Goal: Task Accomplishment & Management: Manage account settings

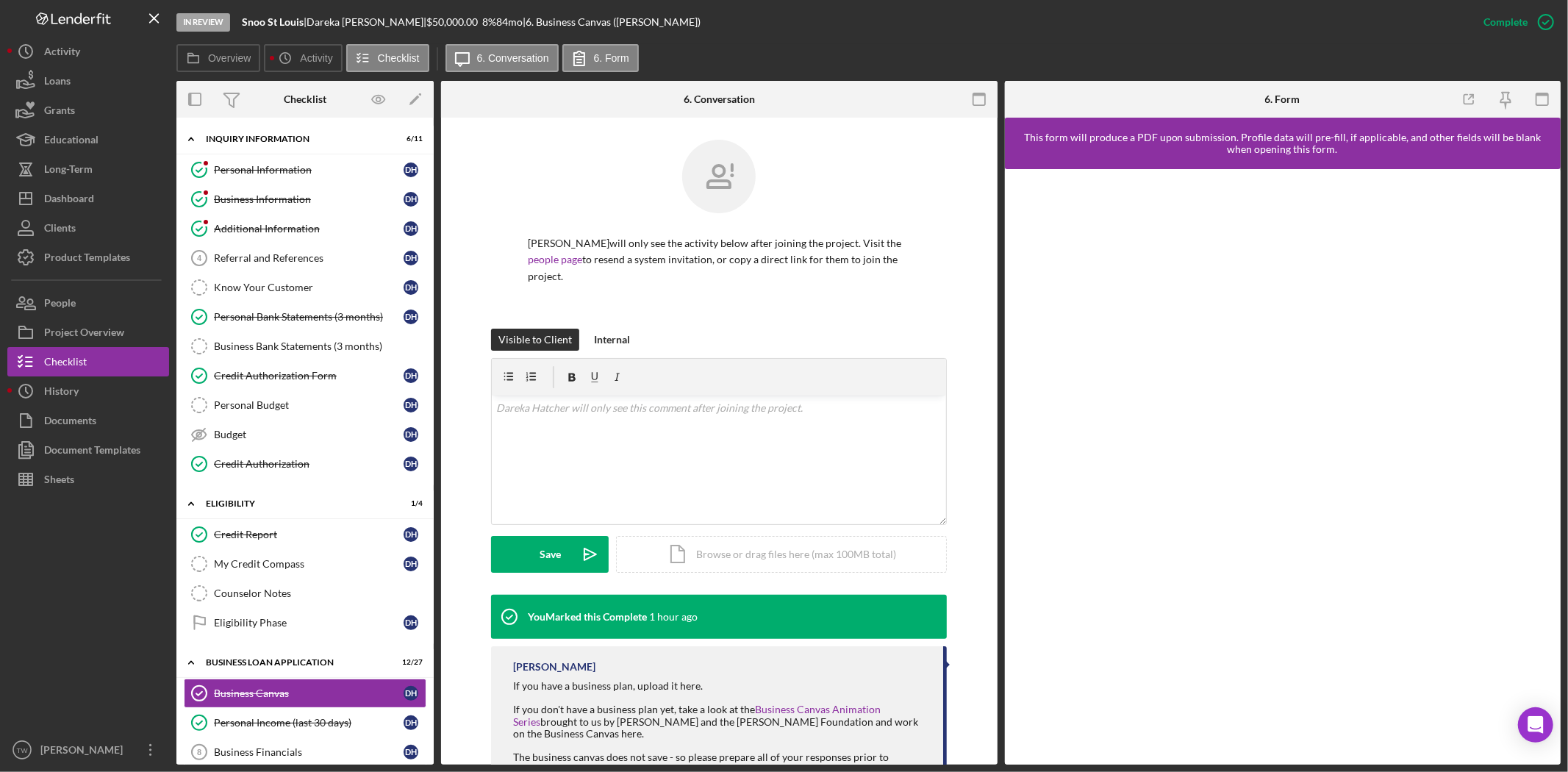
scroll to position [485, 0]
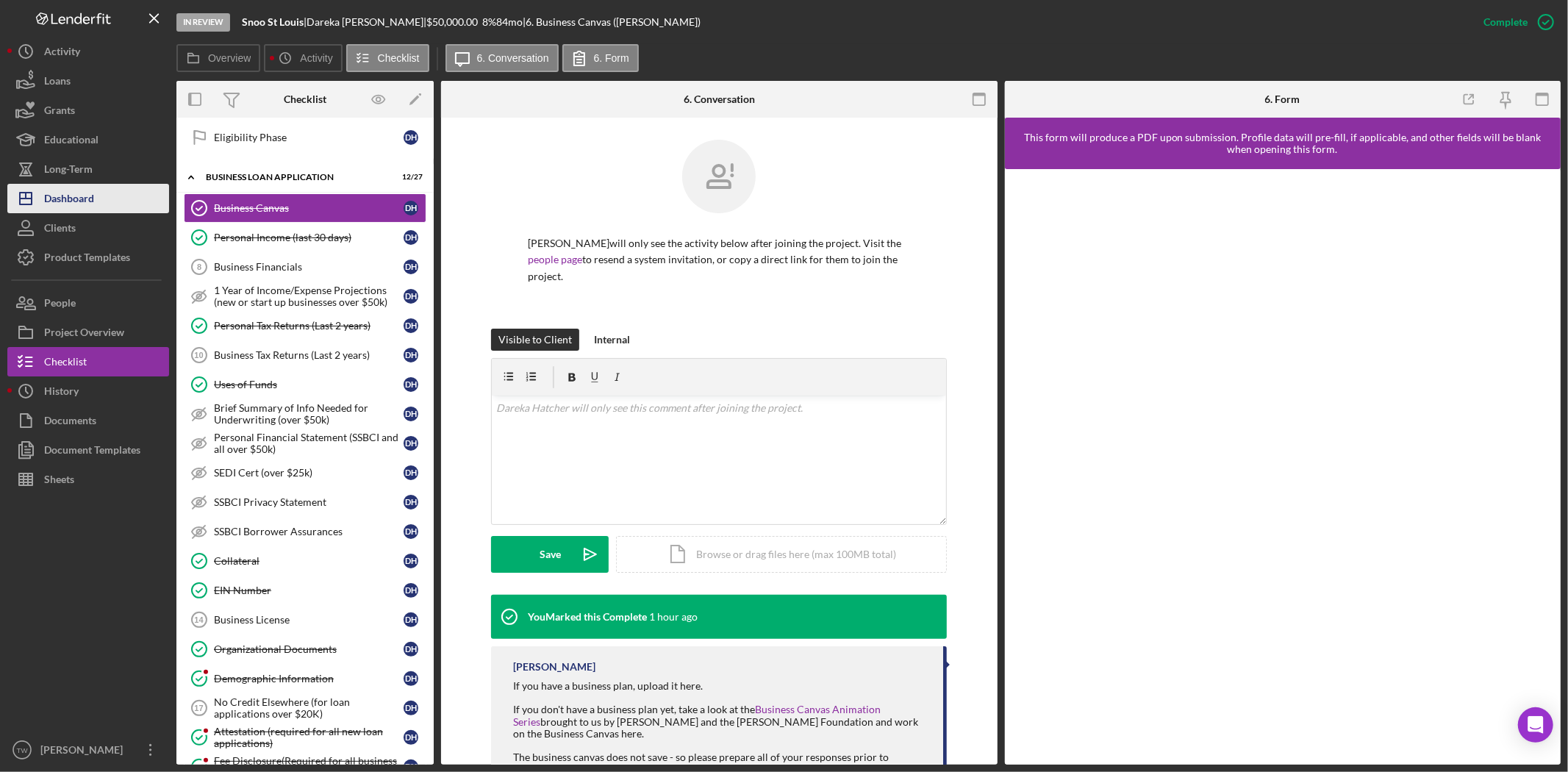
click at [86, 203] on div "Dashboard" at bounding box center [69, 200] width 50 height 33
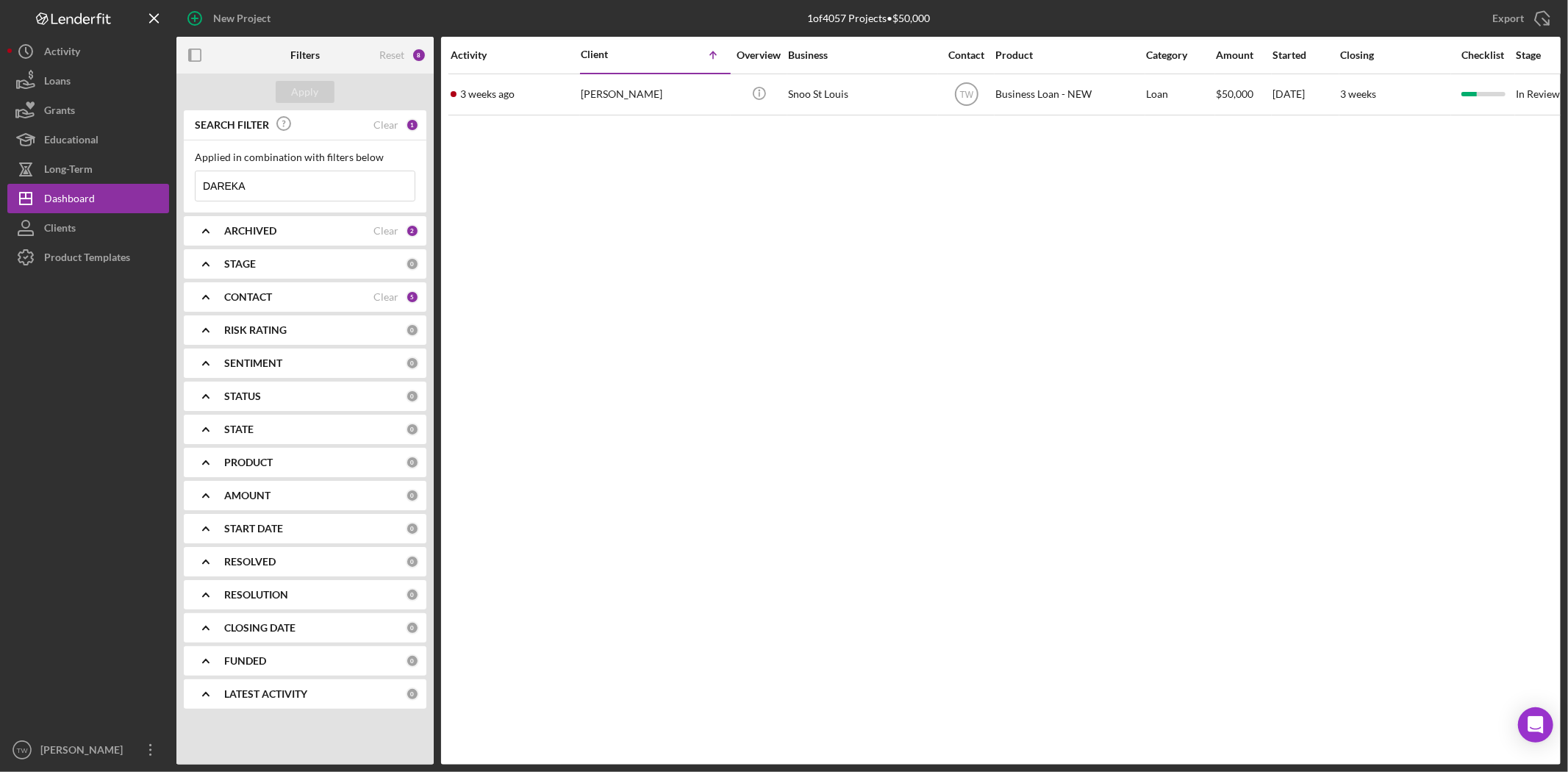
click at [332, 192] on input "DAREKA" at bounding box center [305, 186] width 219 height 30
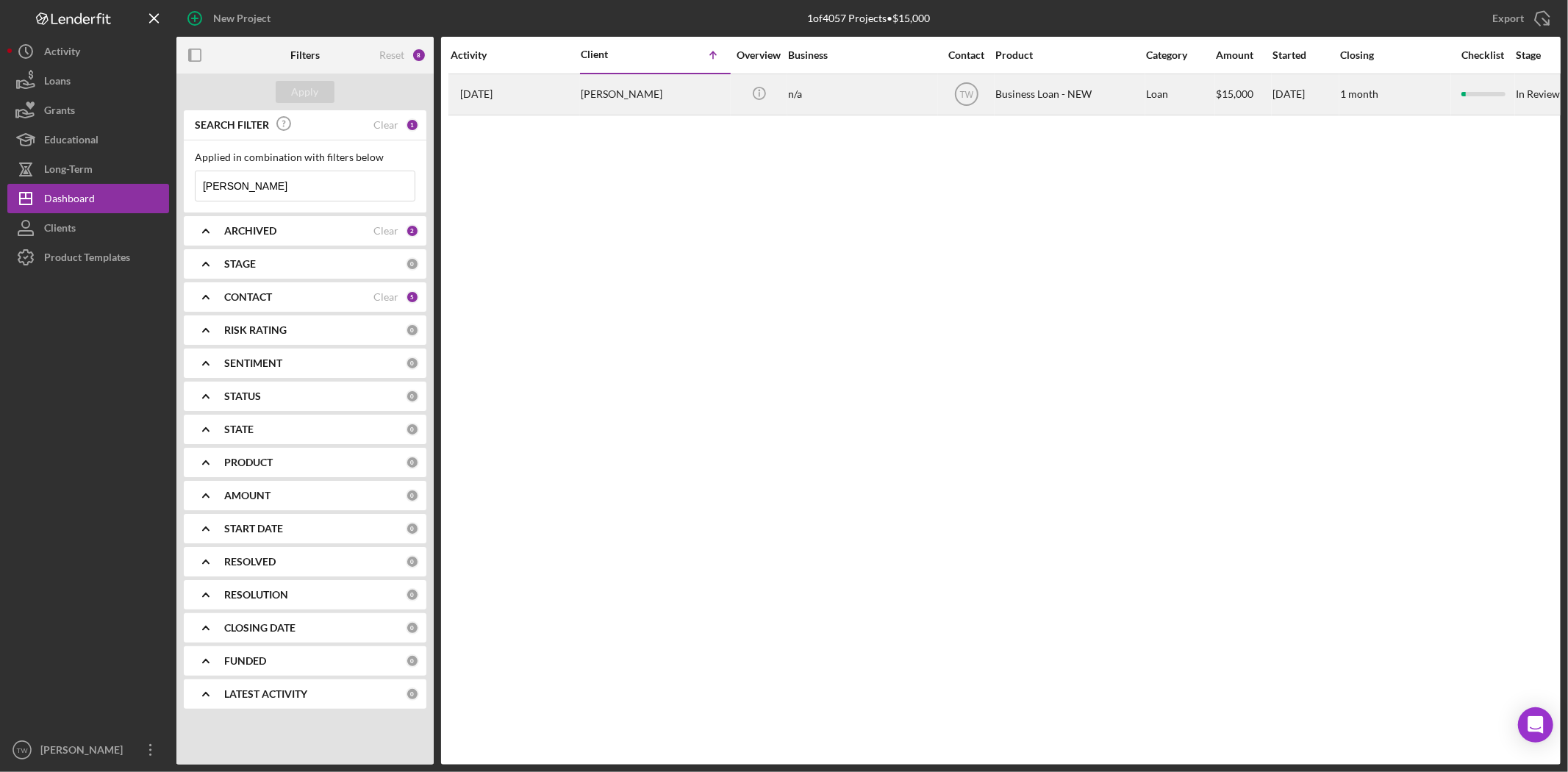
type input "[PERSON_NAME]"
click at [618, 97] on div "[PERSON_NAME]" at bounding box center [654, 94] width 147 height 39
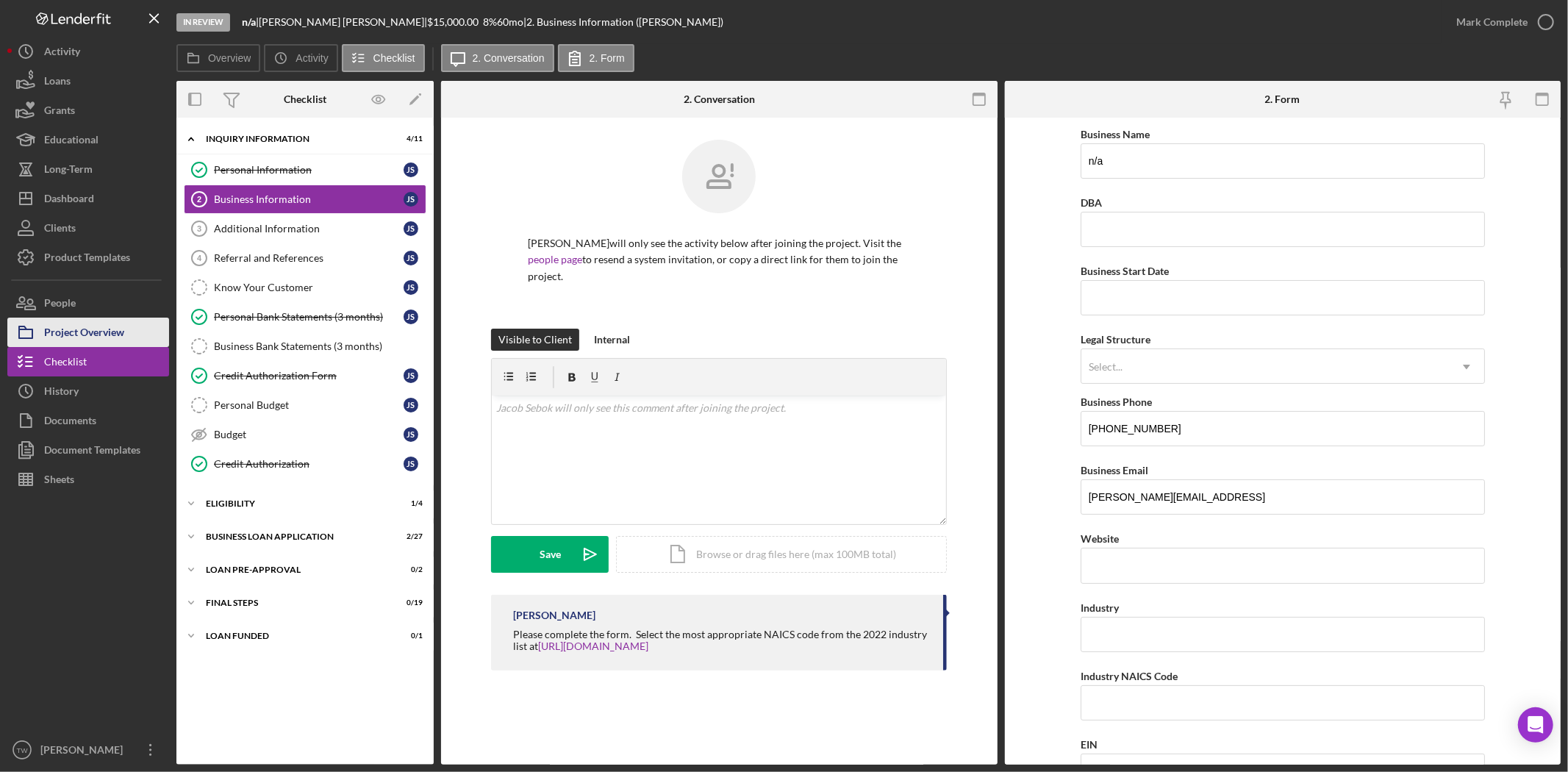
click at [90, 333] on div "Project Overview" at bounding box center [84, 335] width 80 height 33
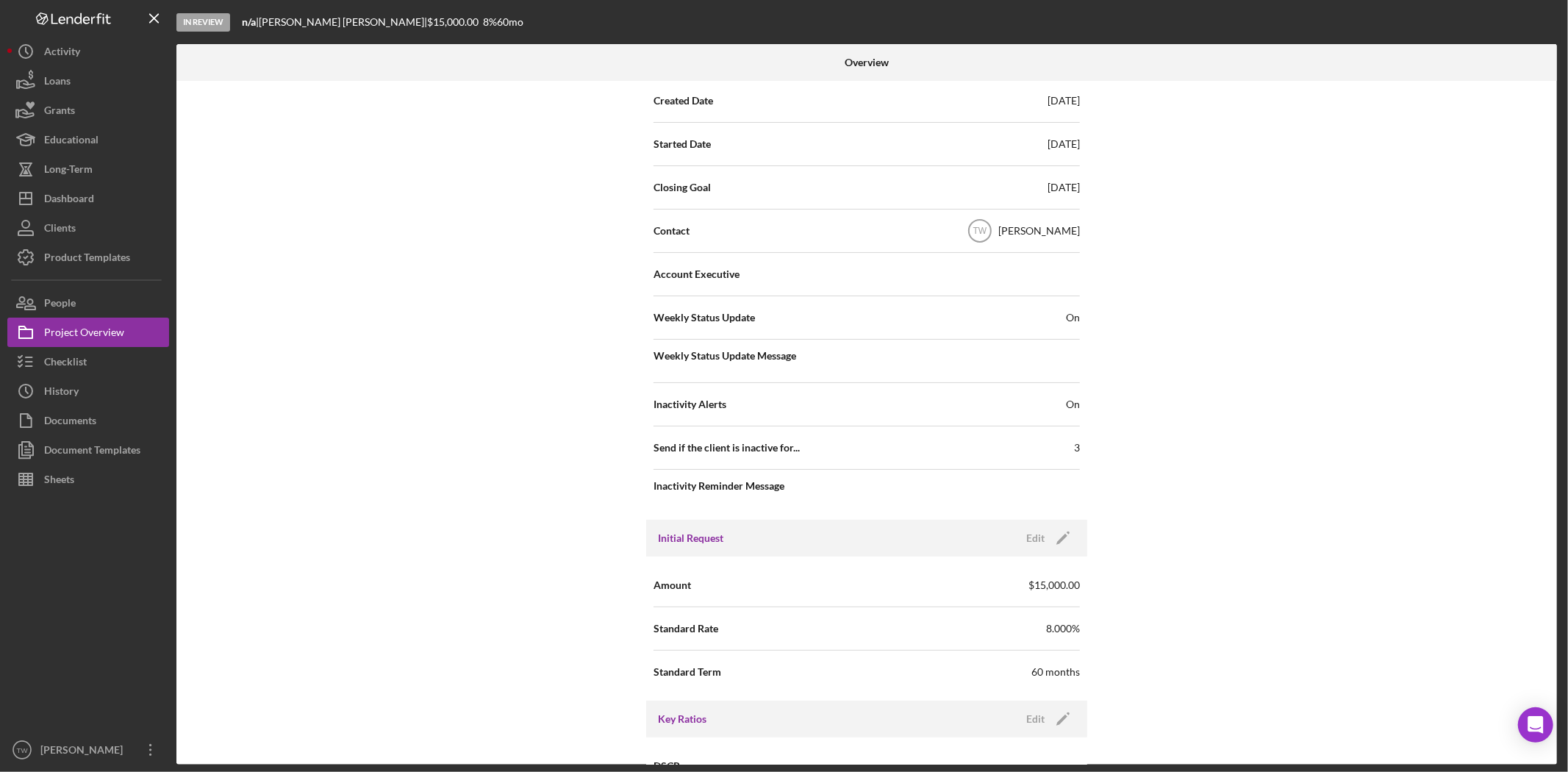
scroll to position [735, 0]
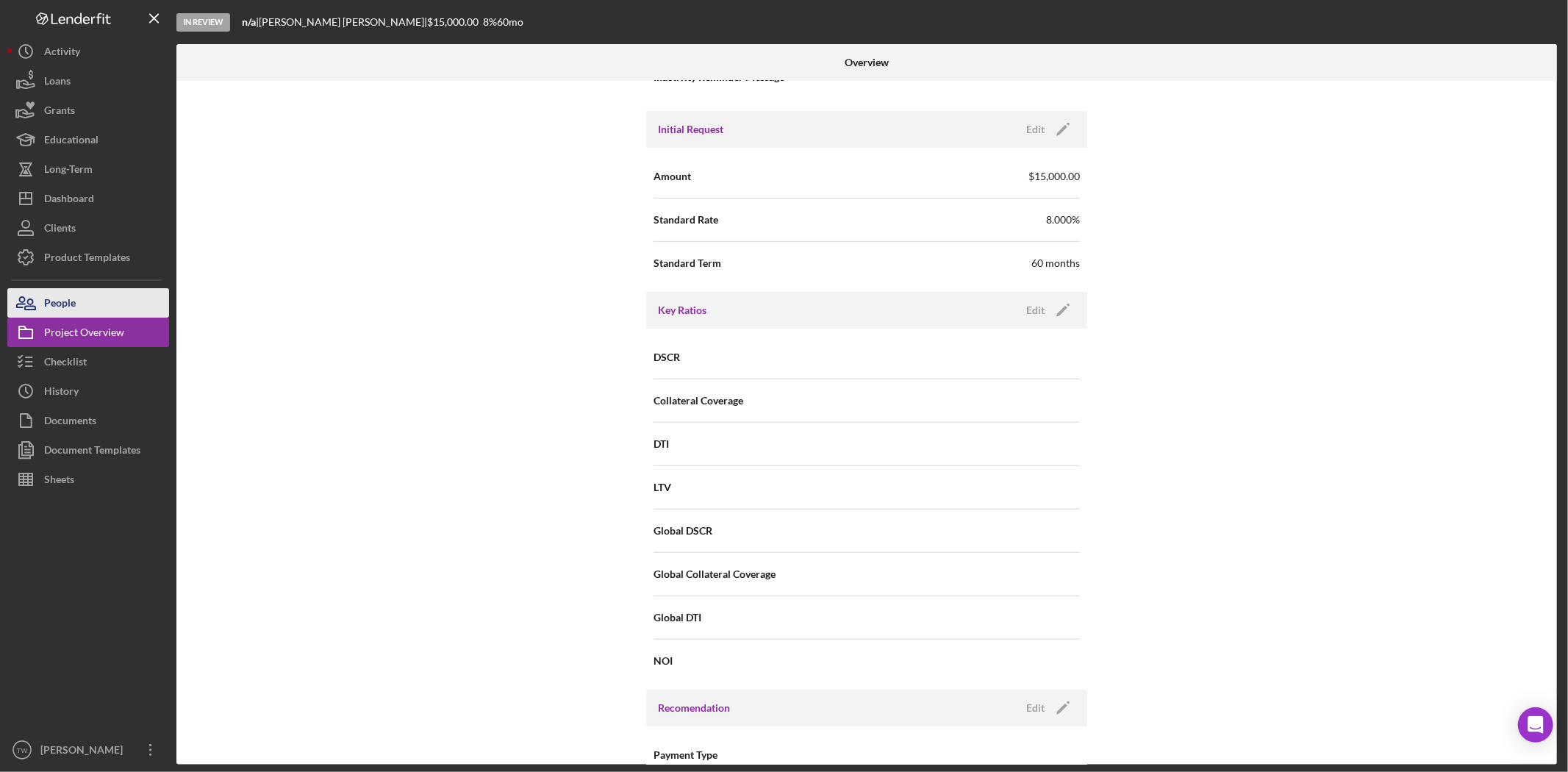
click at [103, 311] on button "People" at bounding box center [88, 303] width 161 height 30
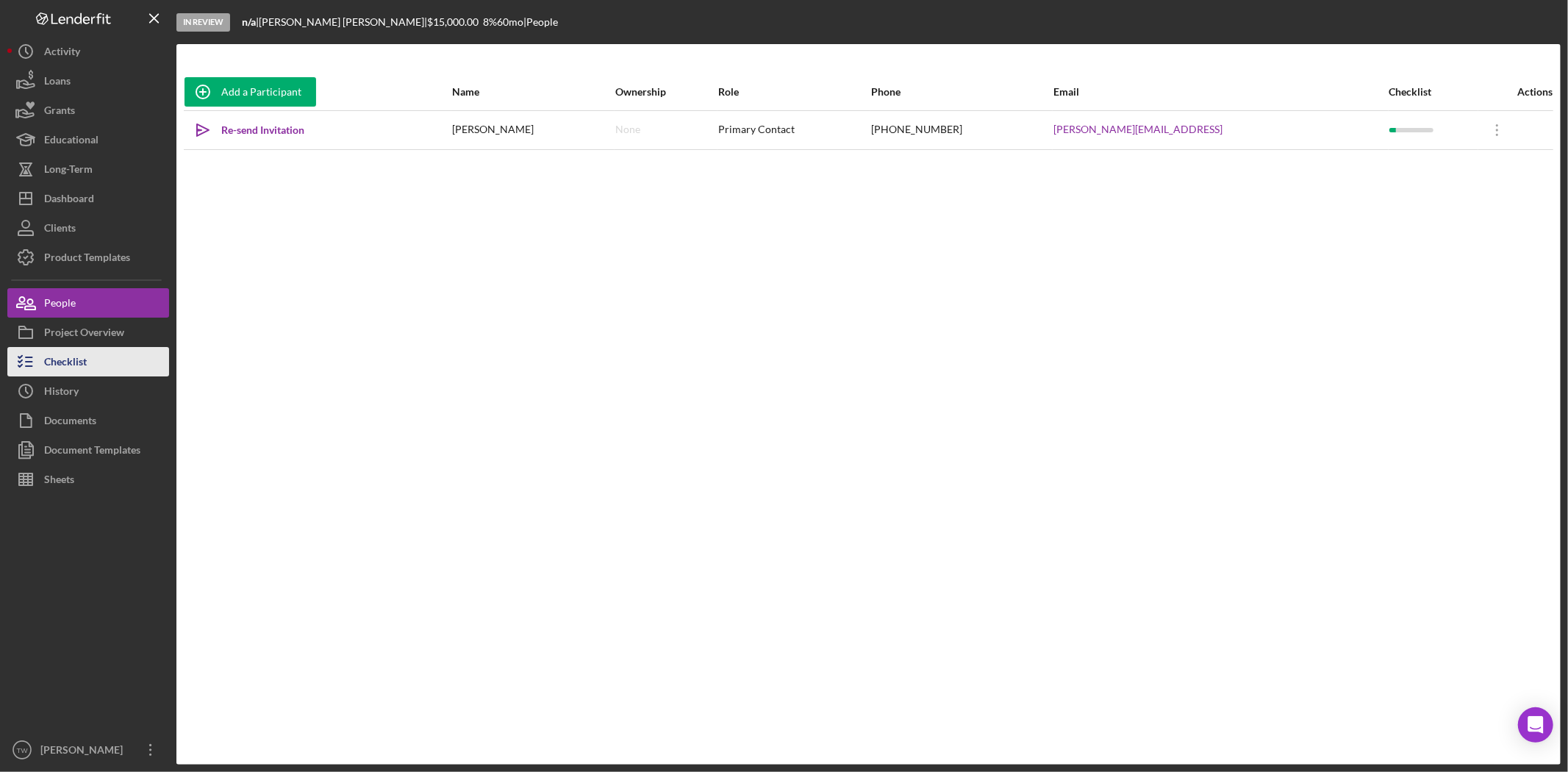
click at [83, 365] on div "Checklist" at bounding box center [66, 363] width 43 height 33
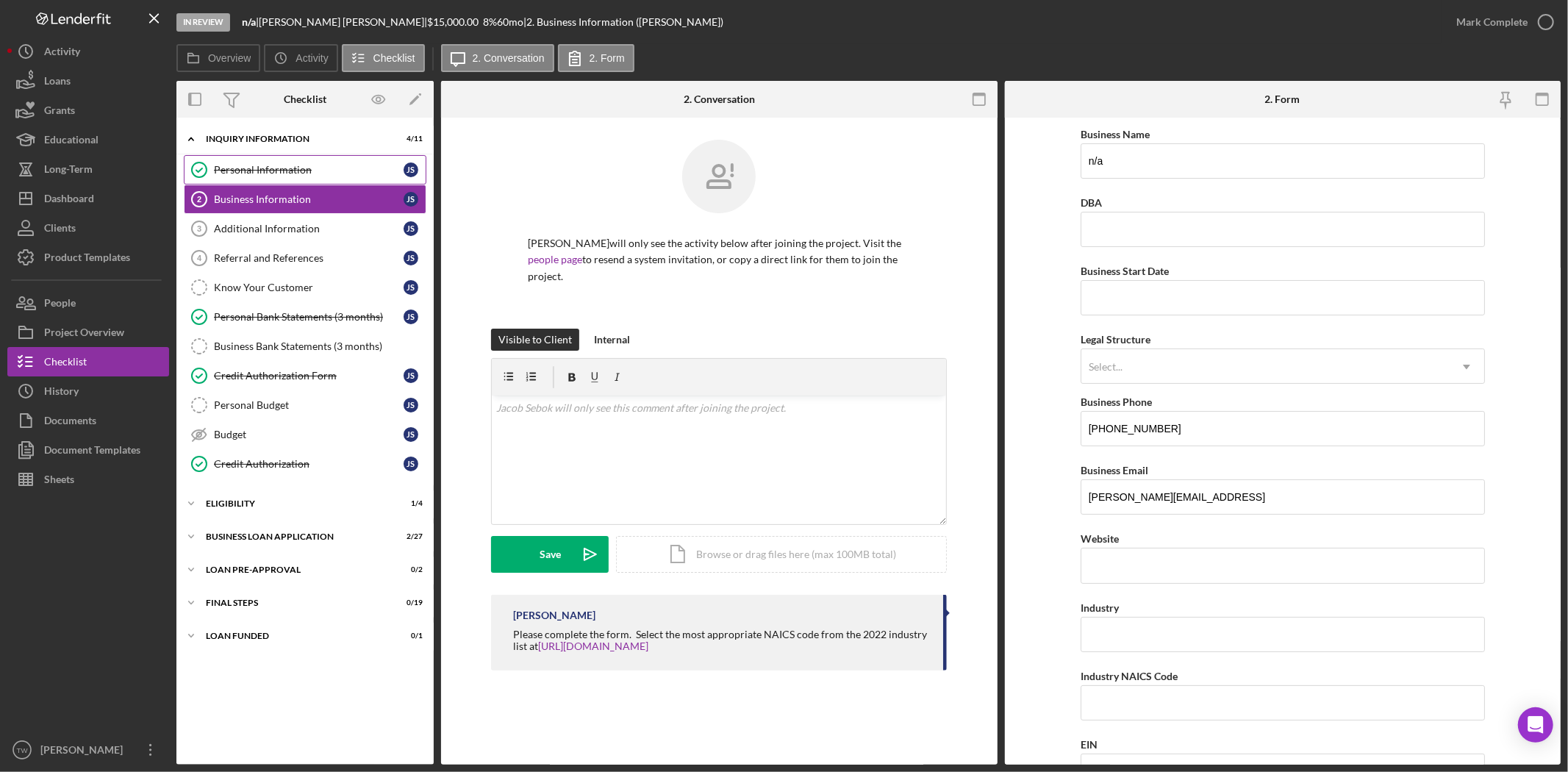
click at [243, 167] on div "Personal Information" at bounding box center [309, 170] width 189 height 12
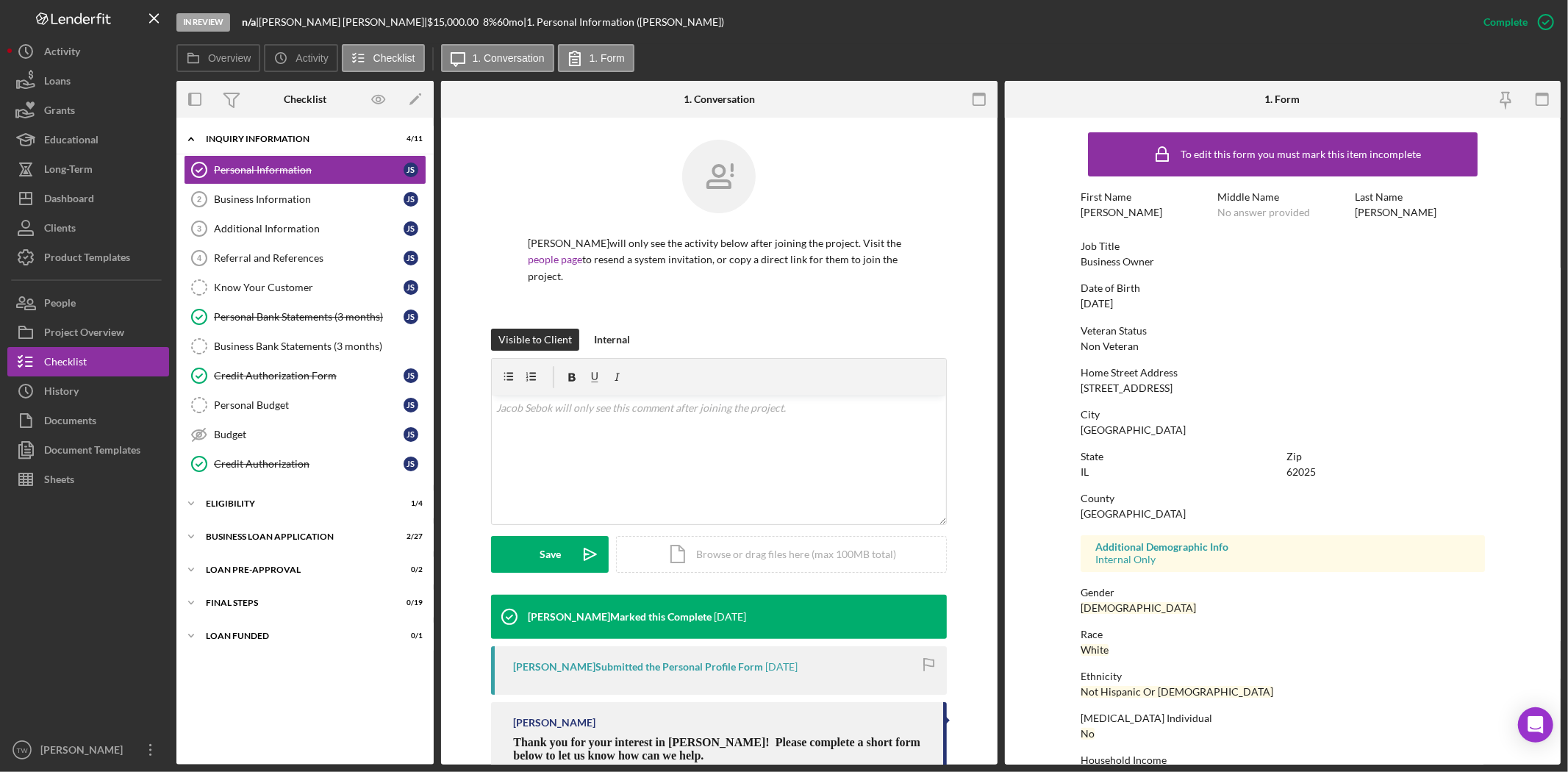
scroll to position [39, 0]
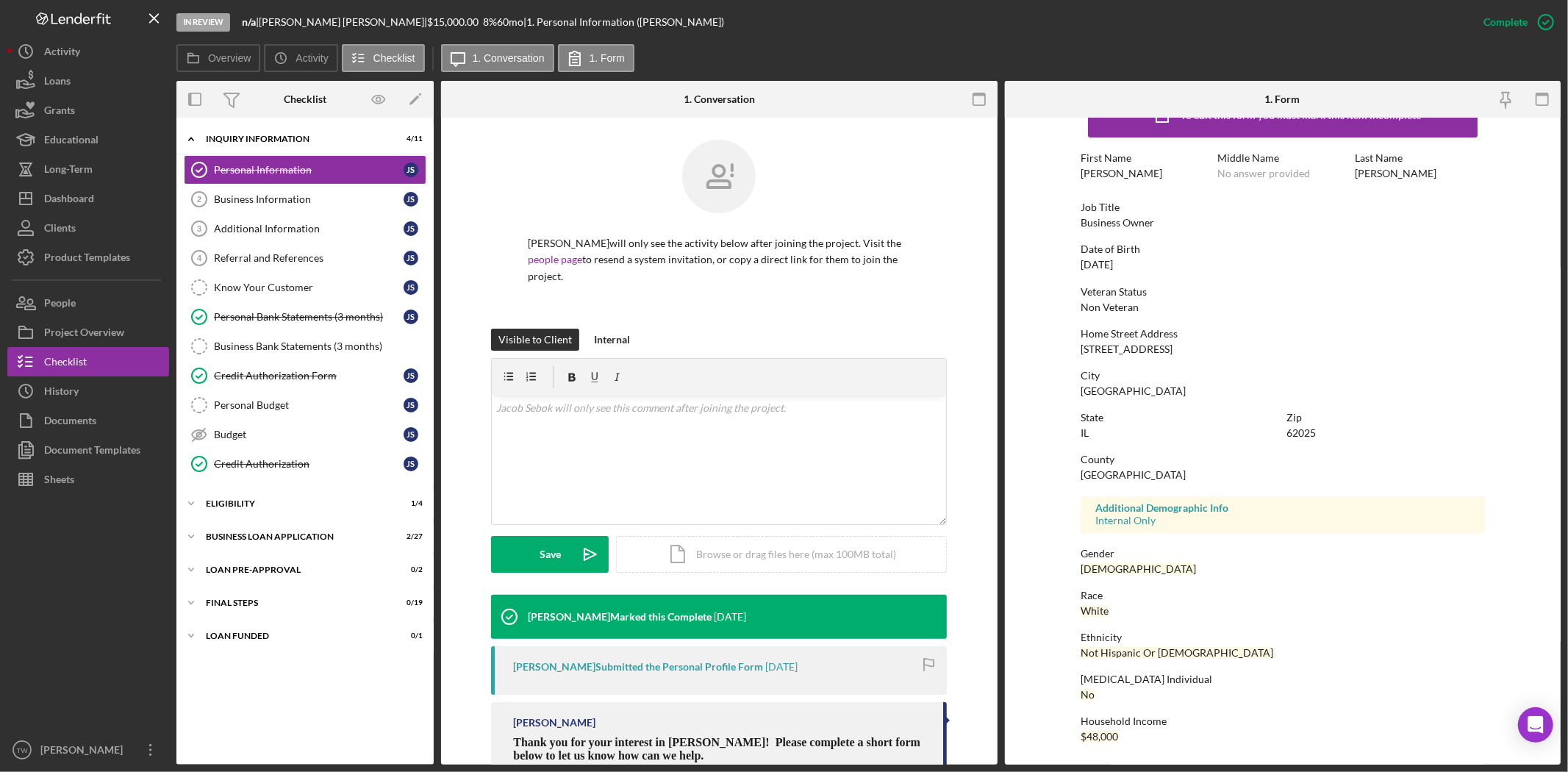
drag, startPoint x: 1077, startPoint y: 348, endPoint x: 1155, endPoint y: 347, distance: 78.0
click at [1155, 347] on div "[STREET_ADDRESS]" at bounding box center [1127, 349] width 92 height 12
copy div "[STREET_ADDRESS]"
click at [263, 373] on div "Credit Authorization Form" at bounding box center [309, 376] width 189 height 12
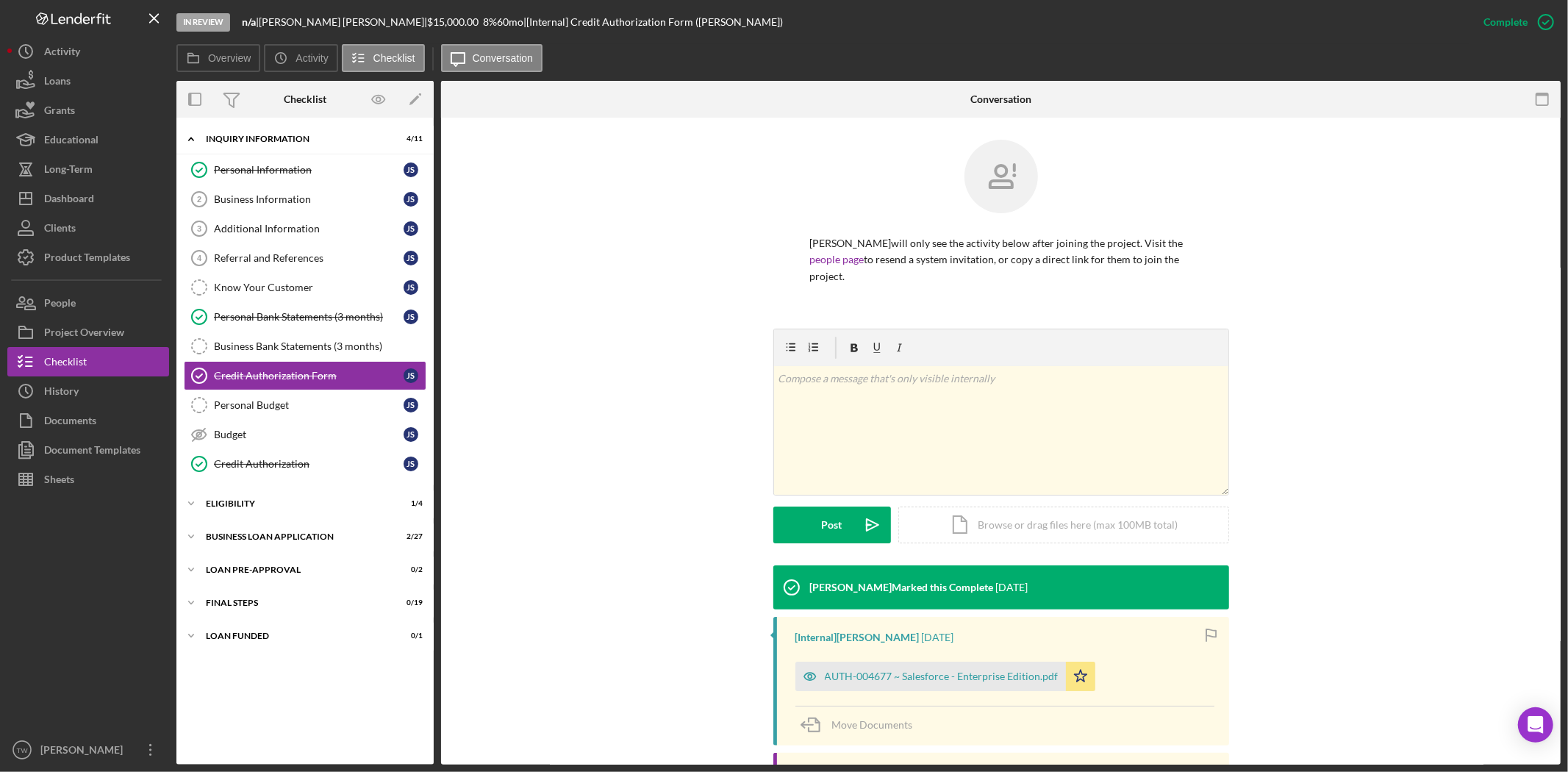
scroll to position [161, 0]
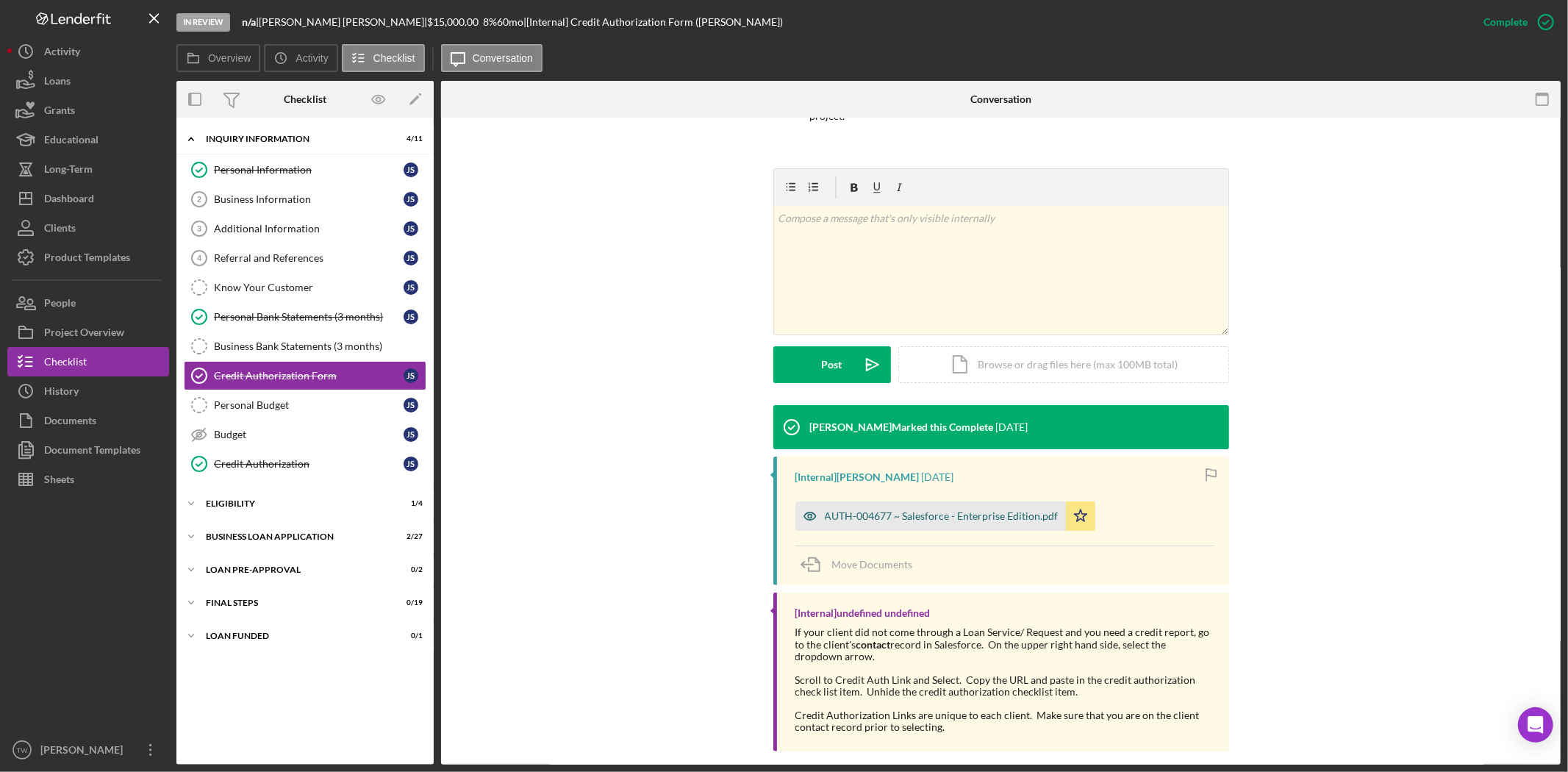
click at [925, 506] on div "AUTH-004677 ~ Salesforce - Enterprise Edition.pdf" at bounding box center [931, 517] width 270 height 30
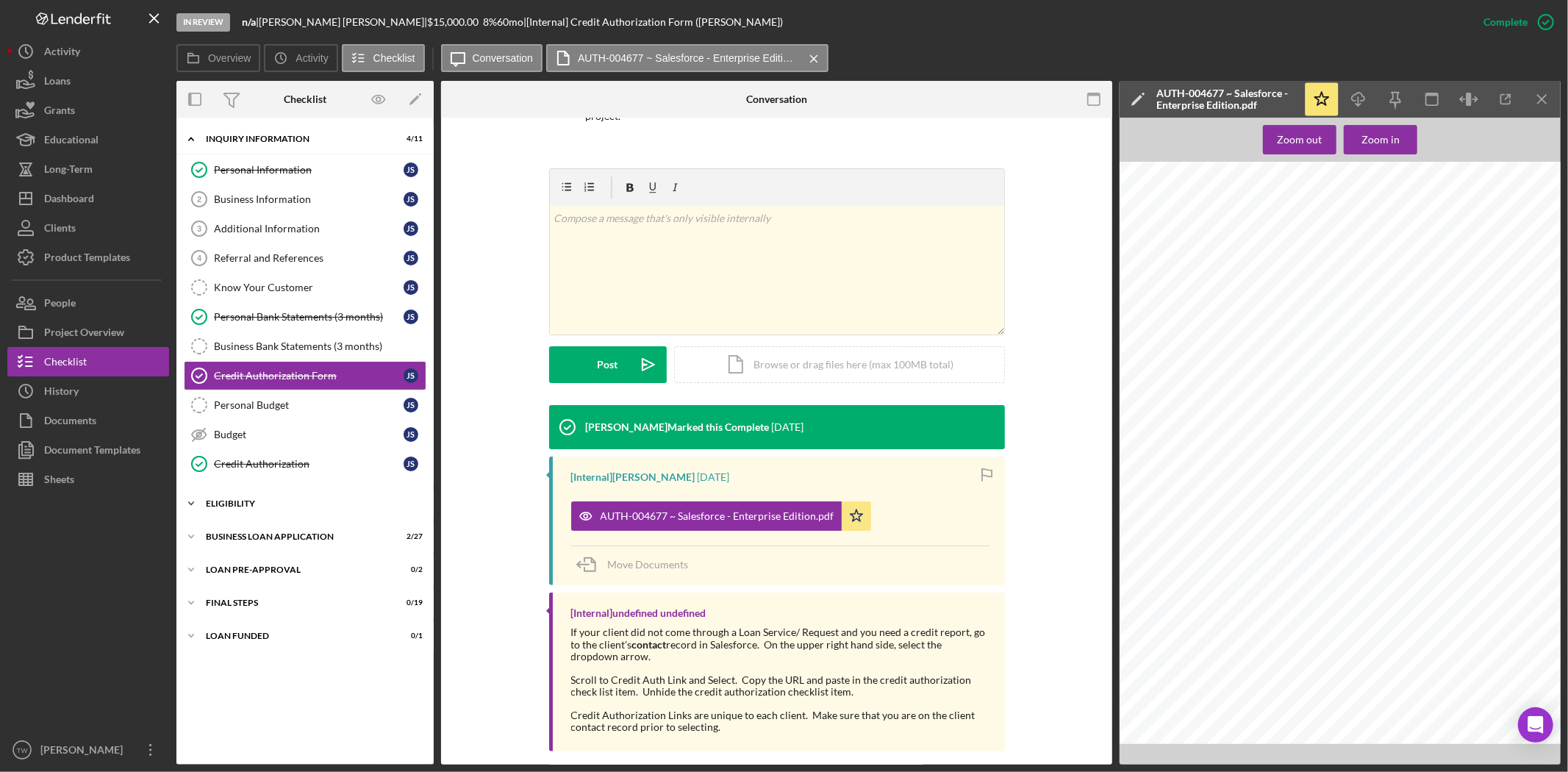
click at [258, 503] on div "ELIGIBILITY" at bounding box center [310, 503] width 209 height 9
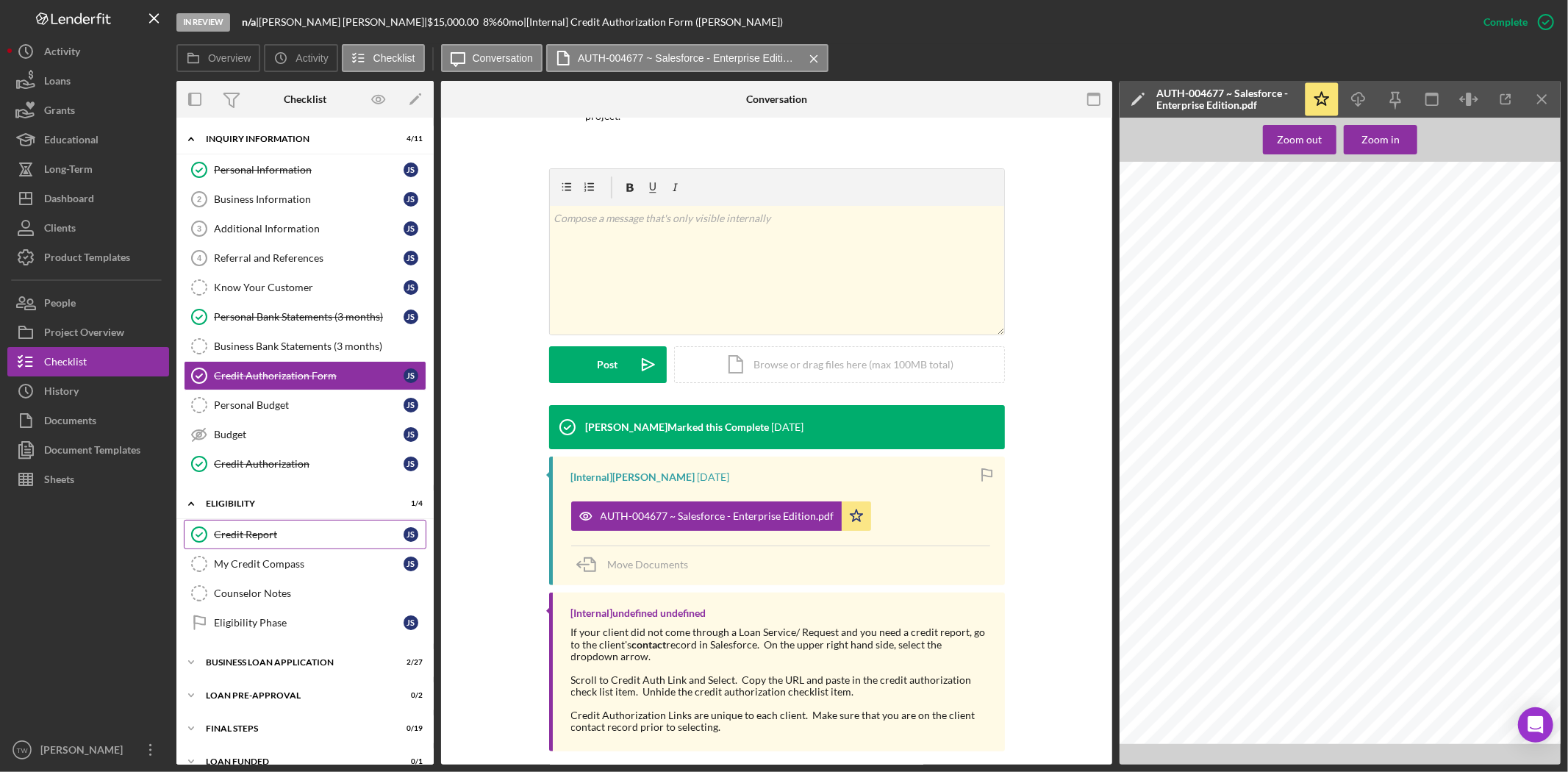
click at [254, 534] on div "Credit Report" at bounding box center [309, 535] width 189 height 12
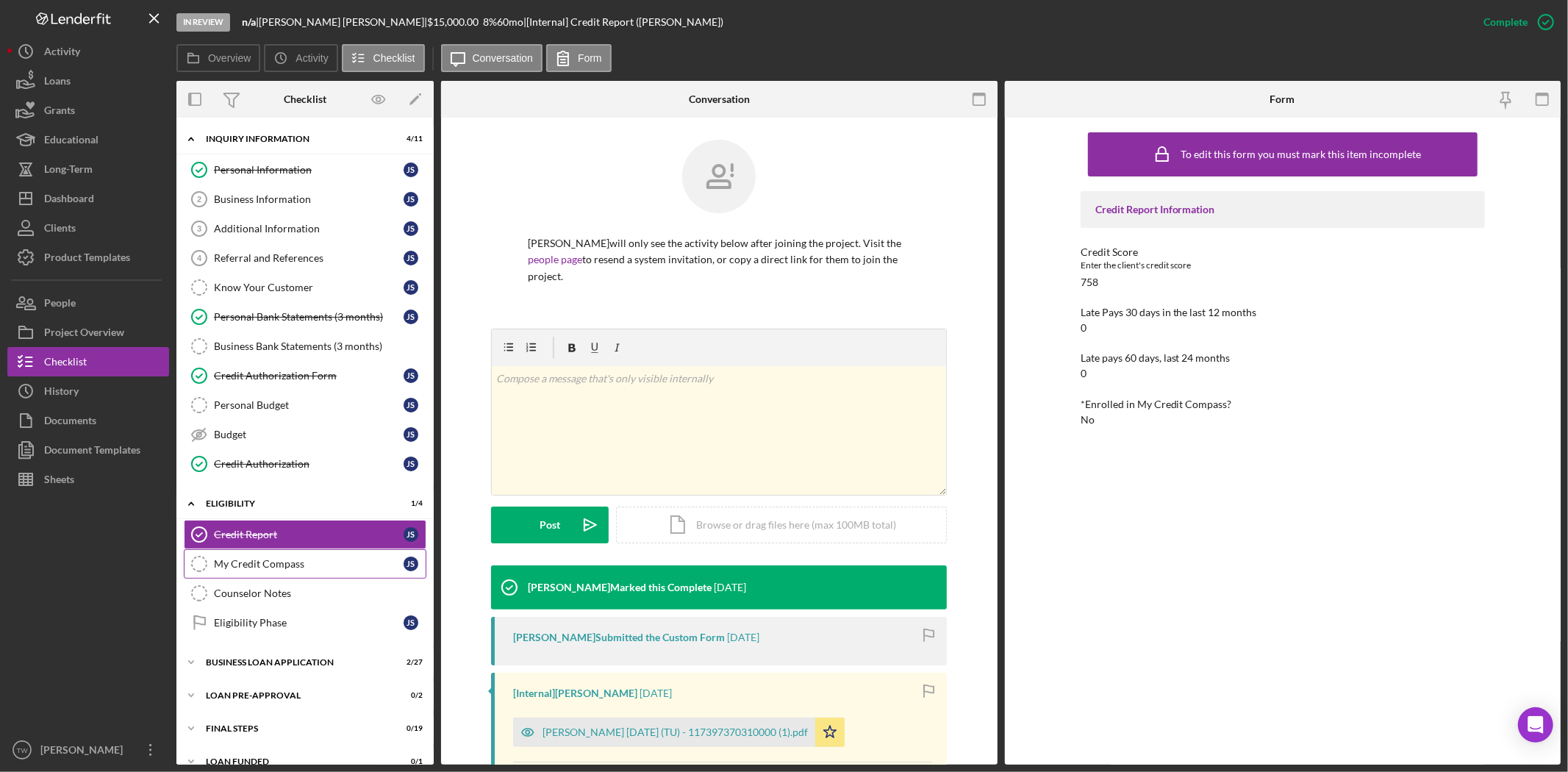
scroll to position [22, 0]
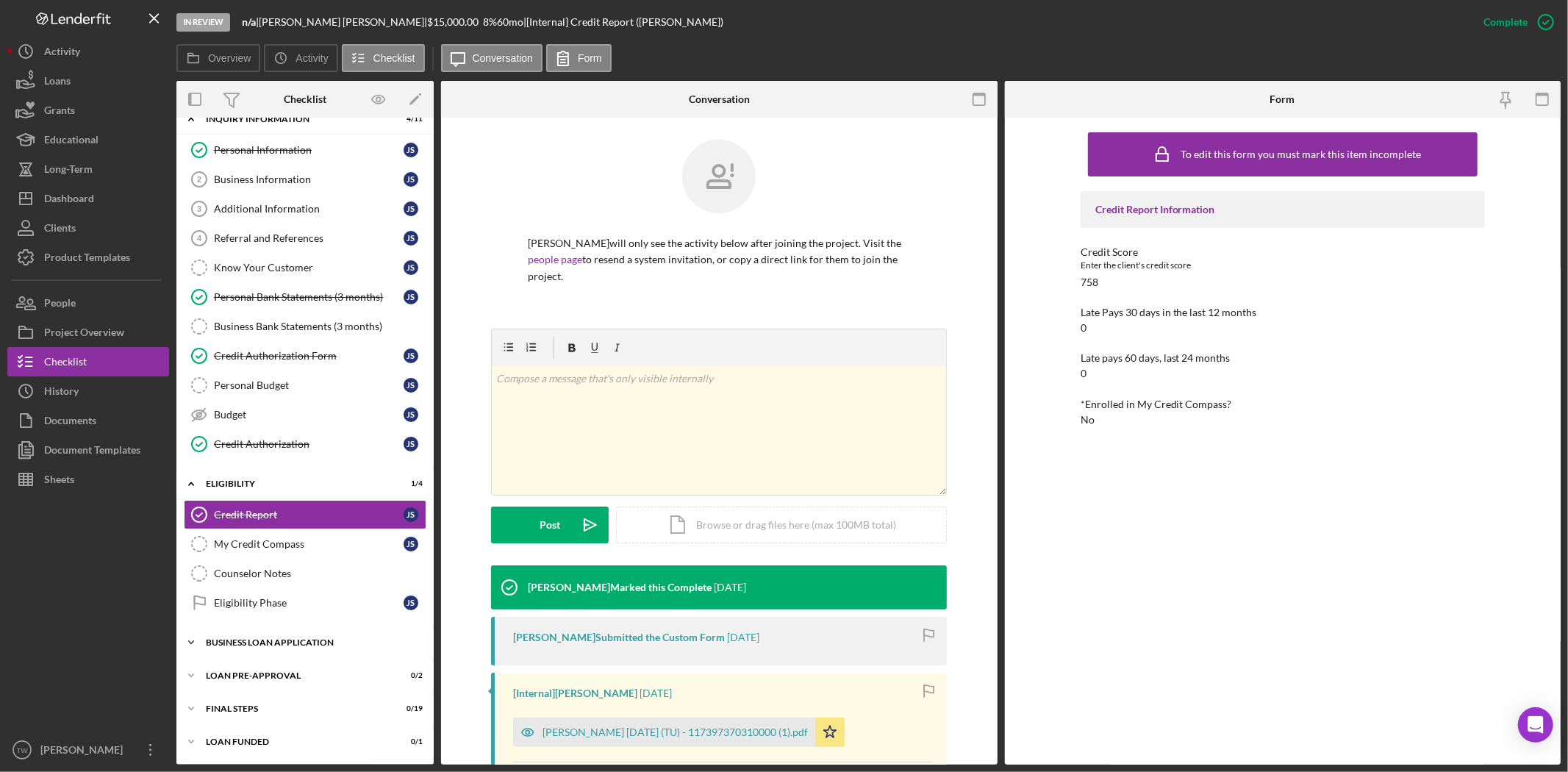
click at [299, 636] on div "Icon/Expander BUSINESS LOAN APPLICATION 2 / 27" at bounding box center [305, 643] width 257 height 30
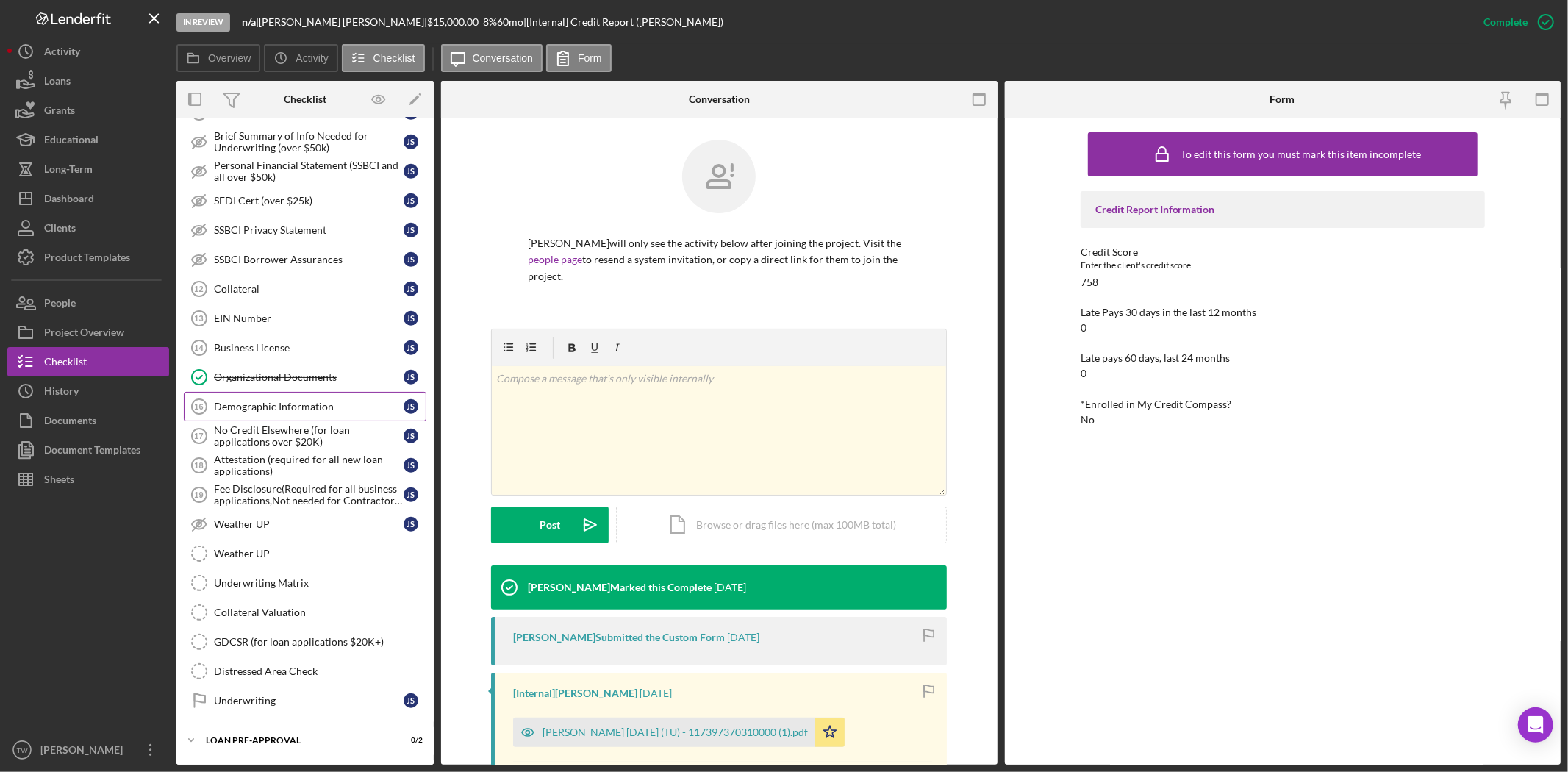
scroll to position [828, 0]
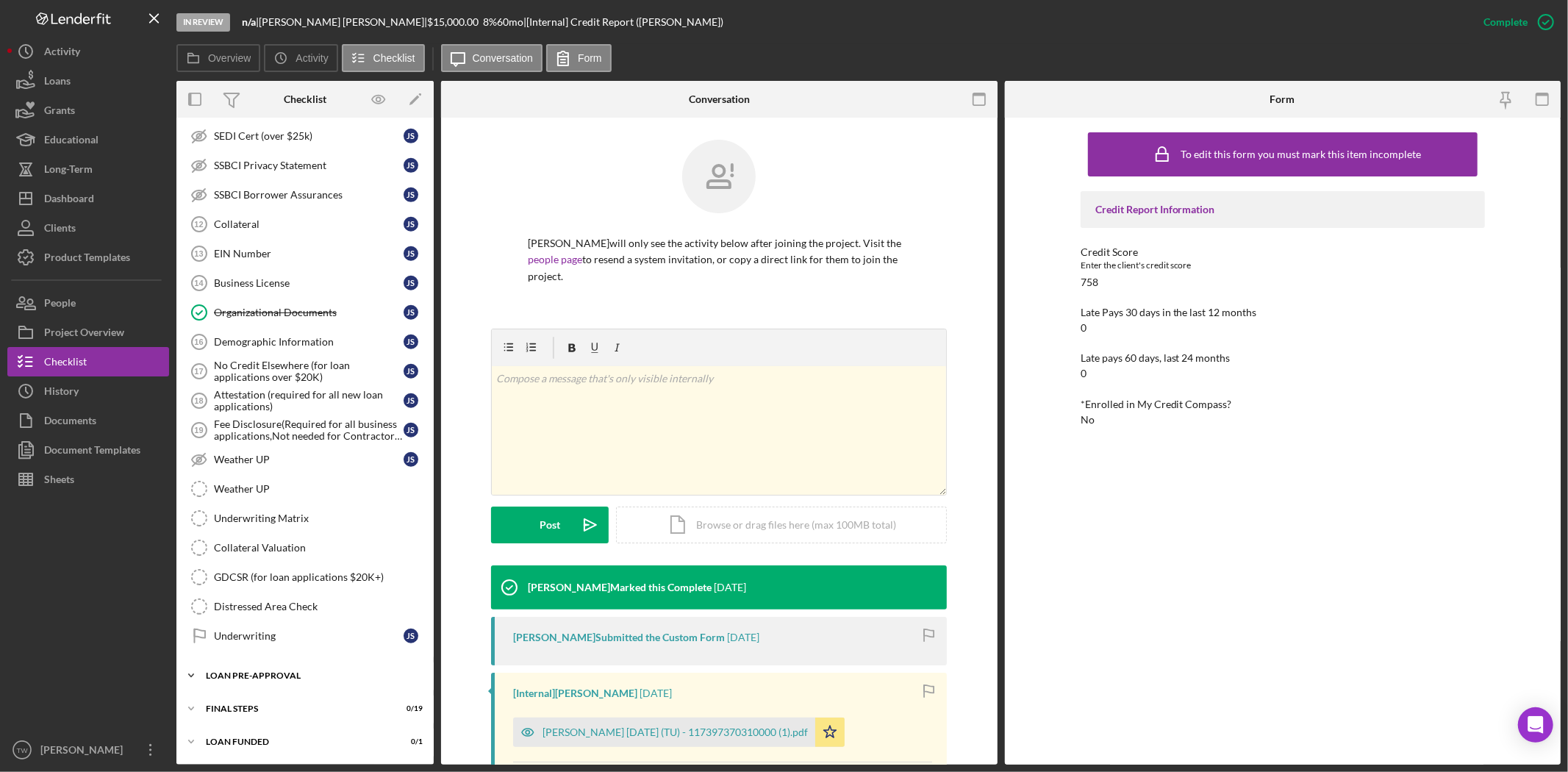
click at [266, 673] on div "LOAN PRE-APPROVAL" at bounding box center [310, 676] width 209 height 9
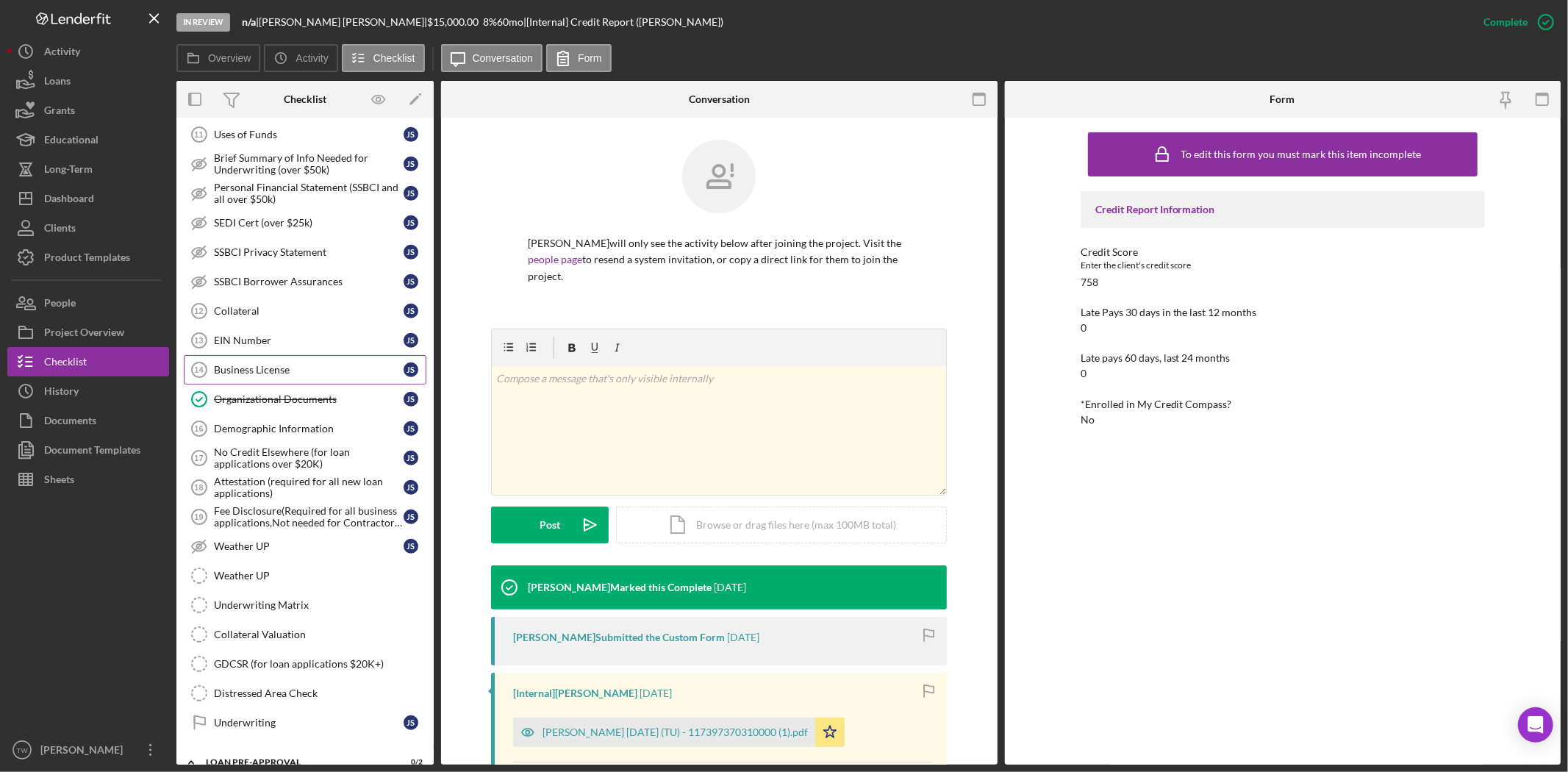
scroll to position [896, 0]
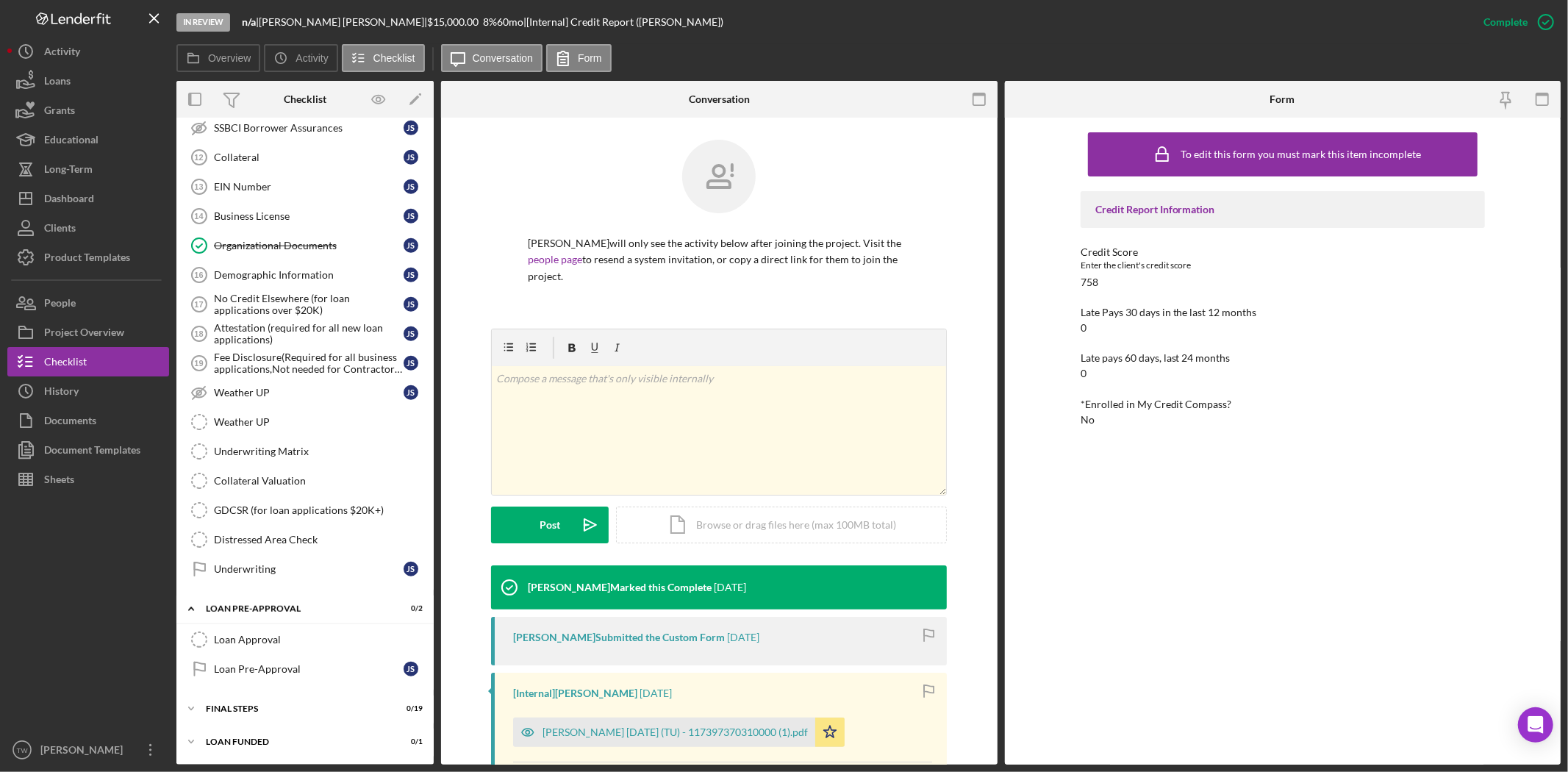
click at [282, 685] on div "Loan Approval Loan Approval Loan Pre-Approval Loan Pre-Approval J S" at bounding box center [305, 658] width 257 height 66
click at [268, 708] on div "FINAL STEPS" at bounding box center [310, 709] width 209 height 9
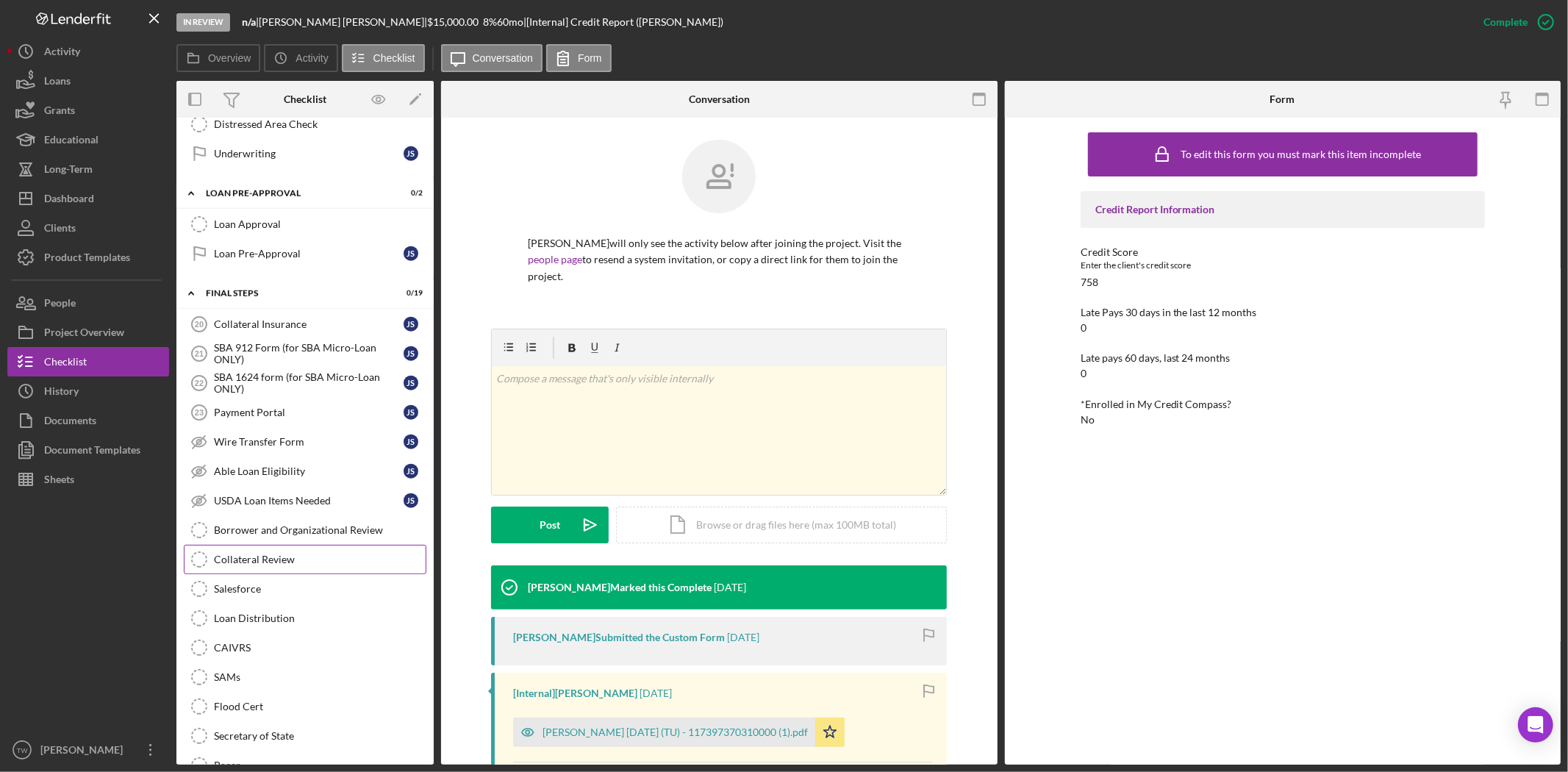
scroll to position [1466, 0]
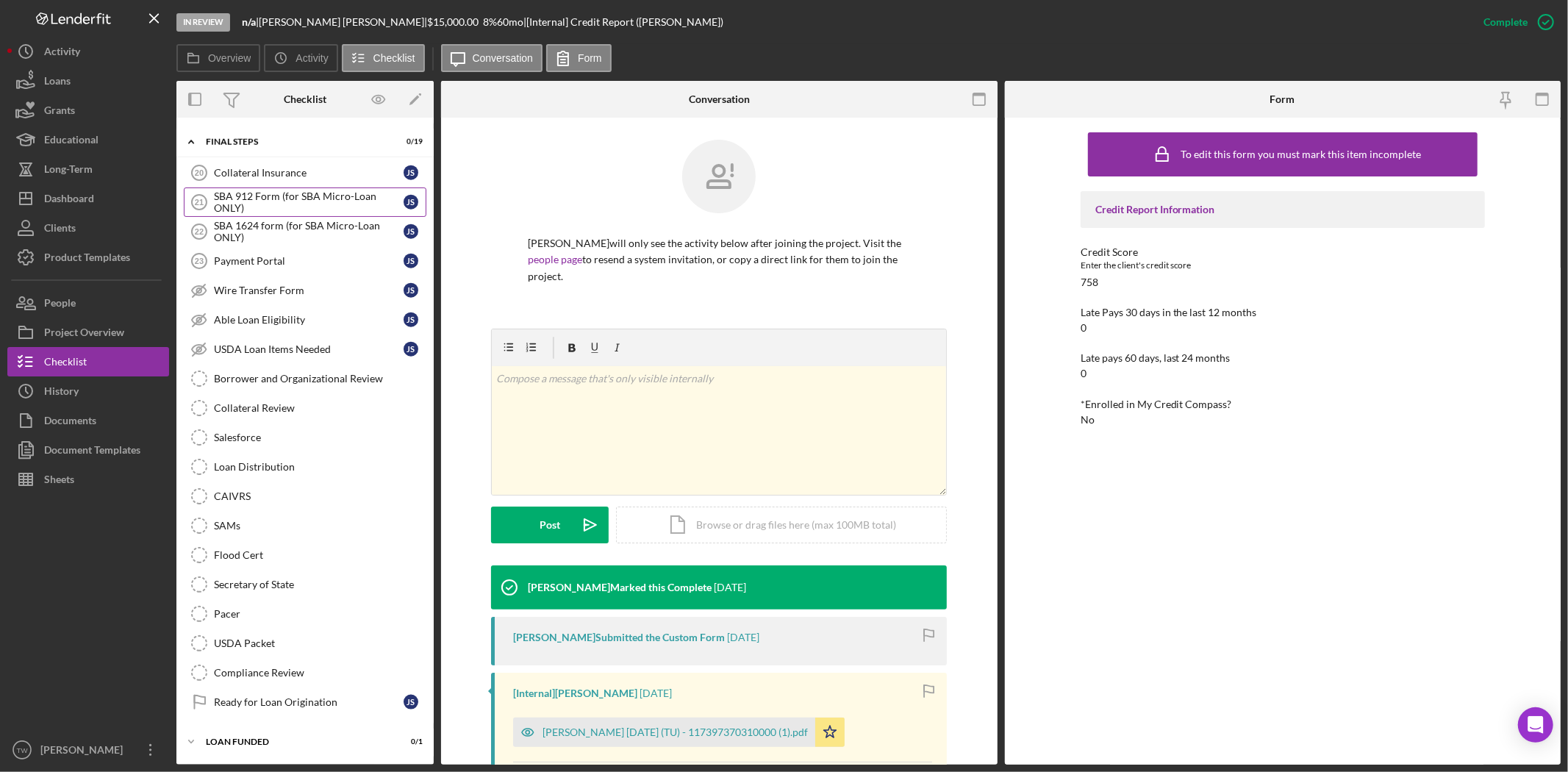
click at [343, 199] on div "SBA 912 Form (for SBA Micro-Loan ONLY)" at bounding box center [309, 202] width 189 height 24
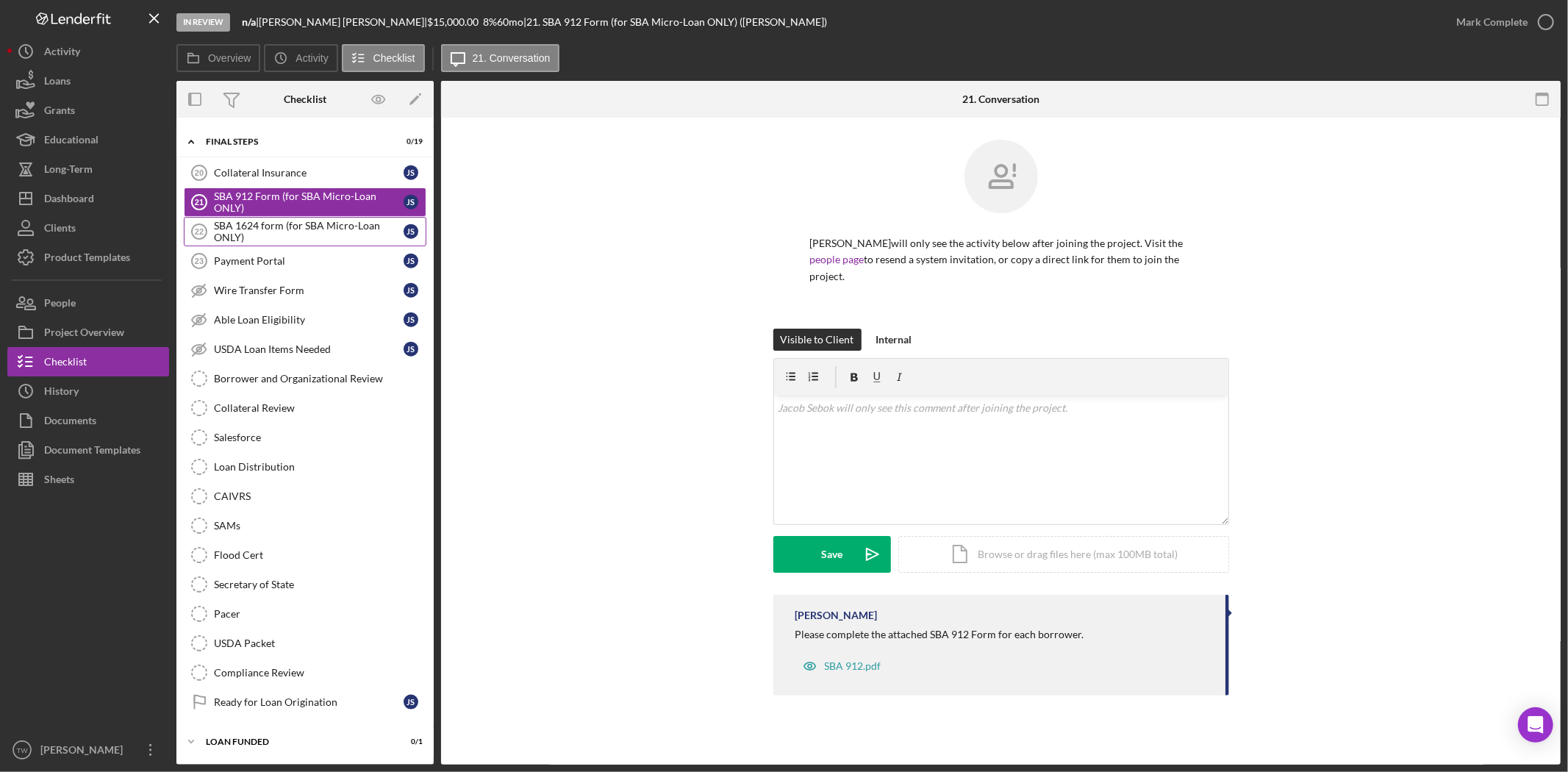
scroll to position [1221, 0]
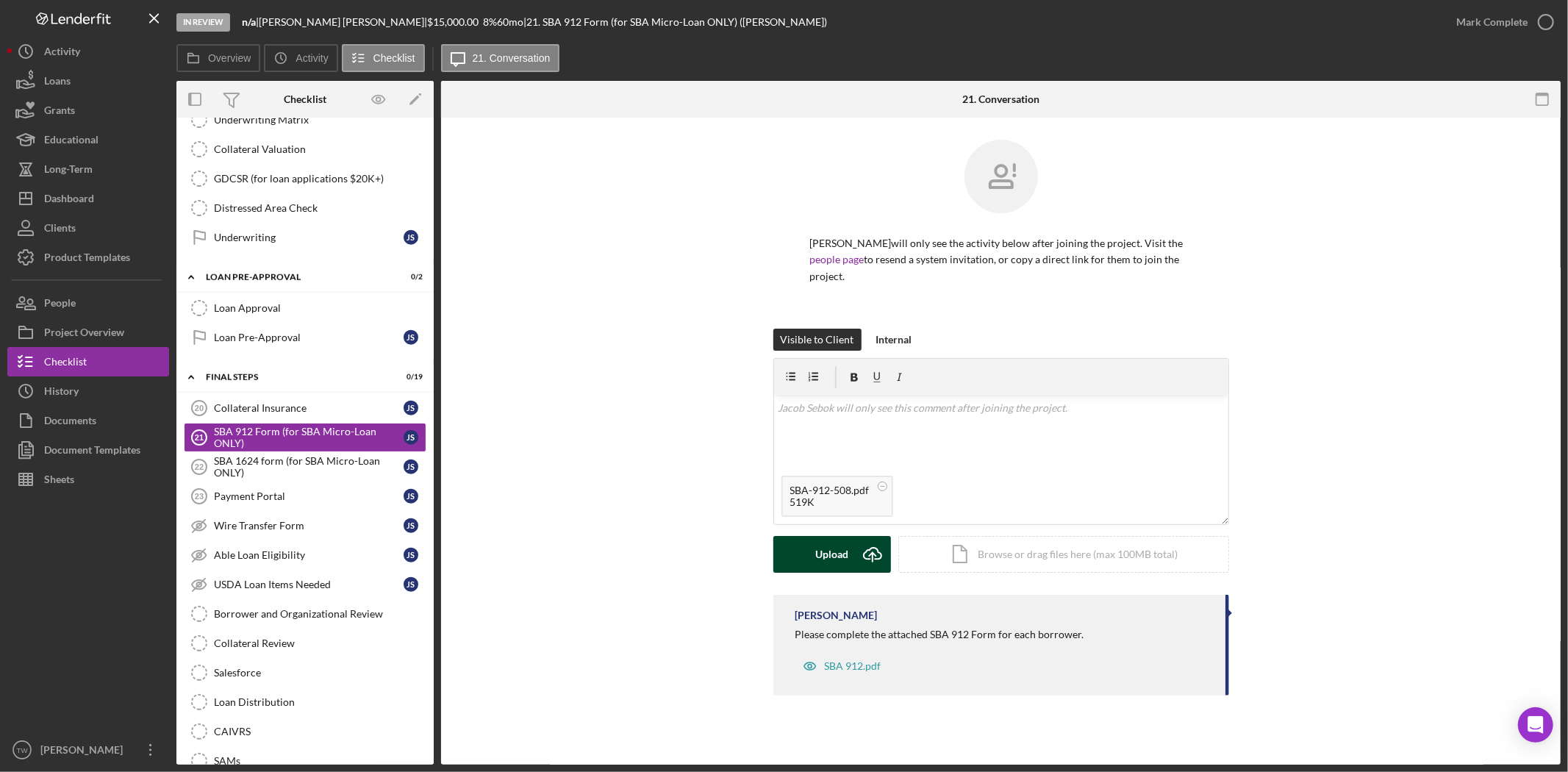
click at [817, 536] on div "Upload" at bounding box center [832, 554] width 33 height 37
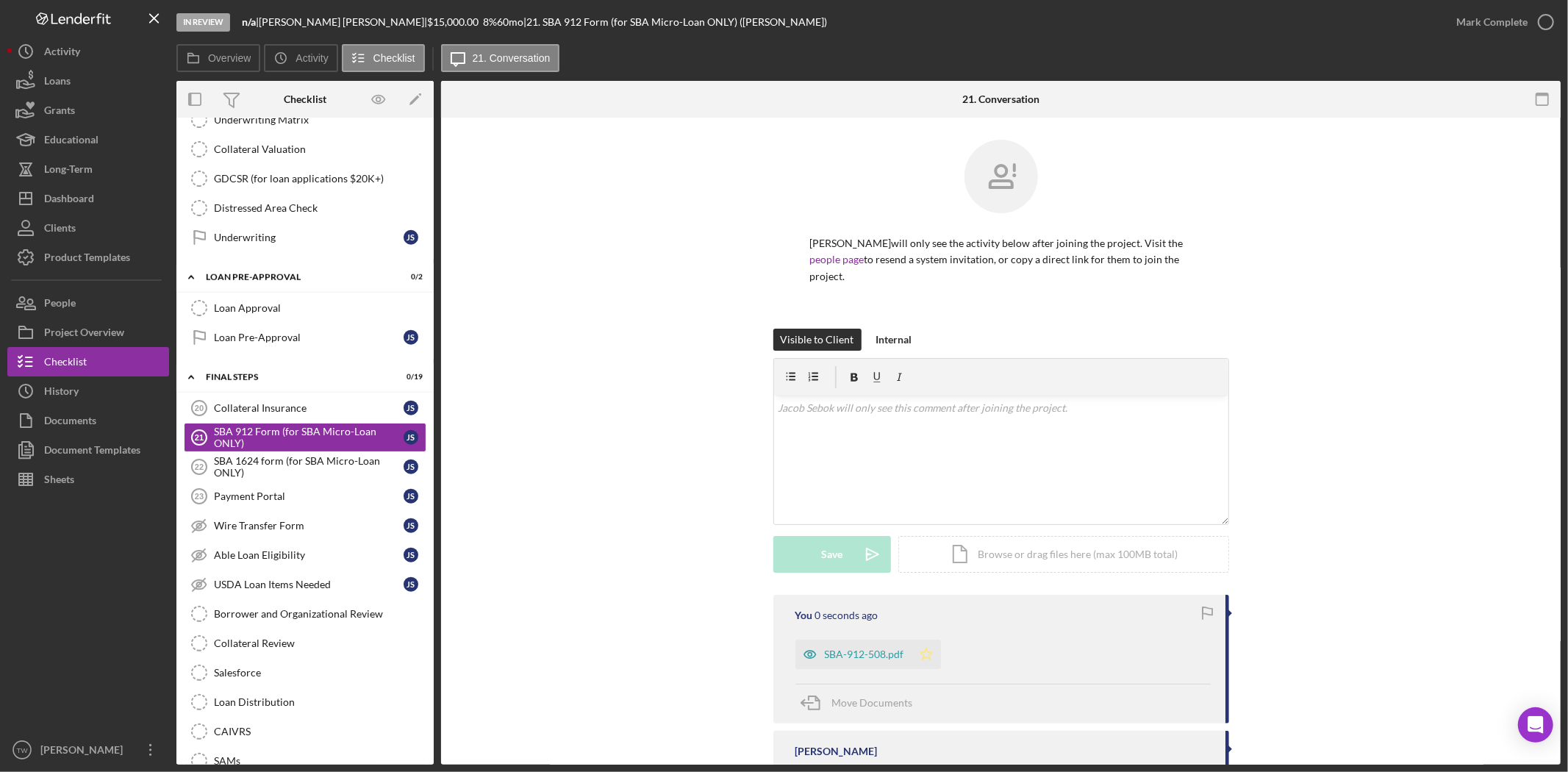
click at [919, 639] on icon "Icon/Star" at bounding box center [926, 654] width 30 height 30
click at [1500, 23] on div "Mark Complete" at bounding box center [1491, 22] width 72 height 30
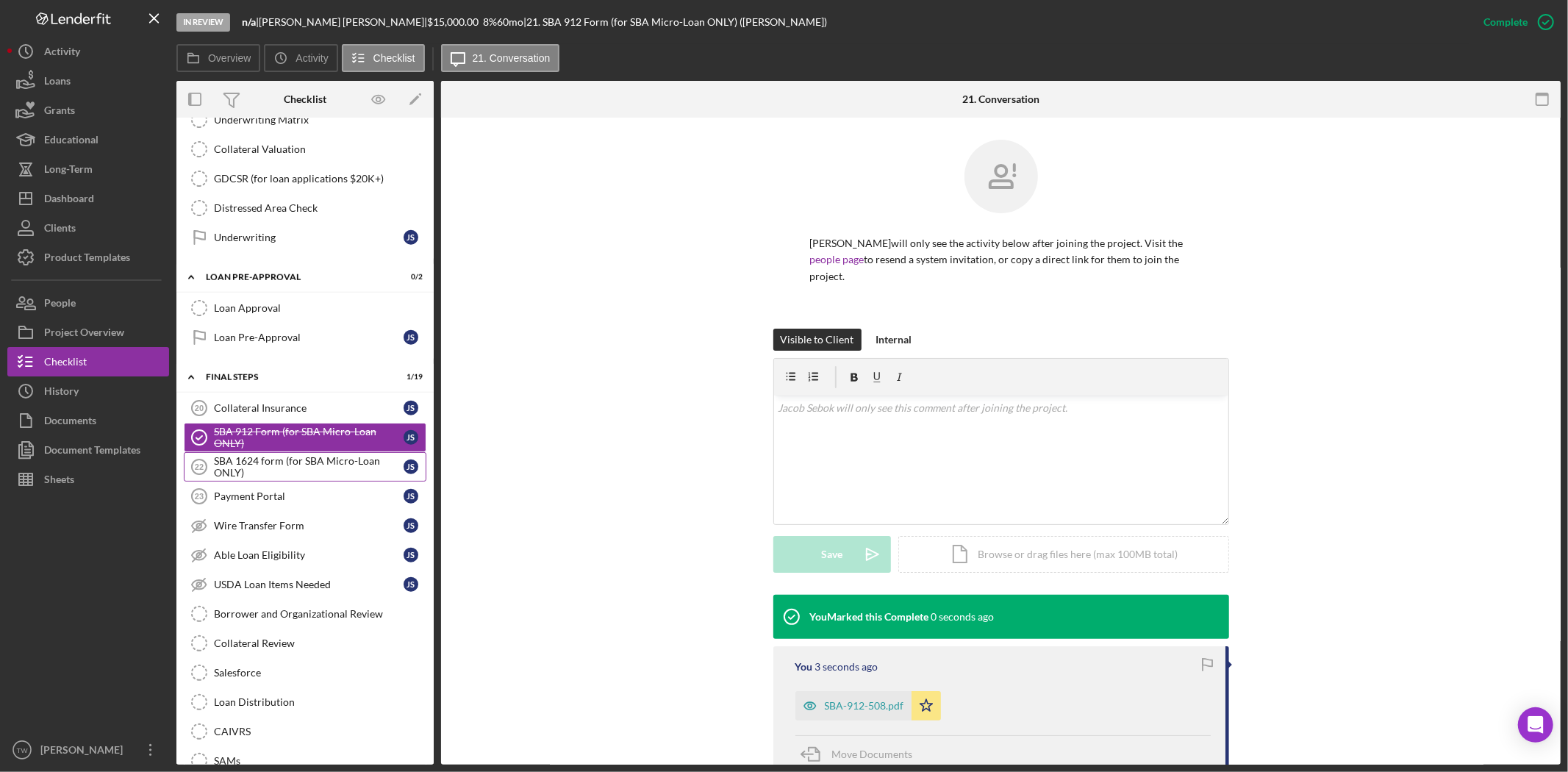
click at [324, 466] on div "SBA 1624 form (for SBA Micro-Loan ONLY)" at bounding box center [309, 466] width 189 height 24
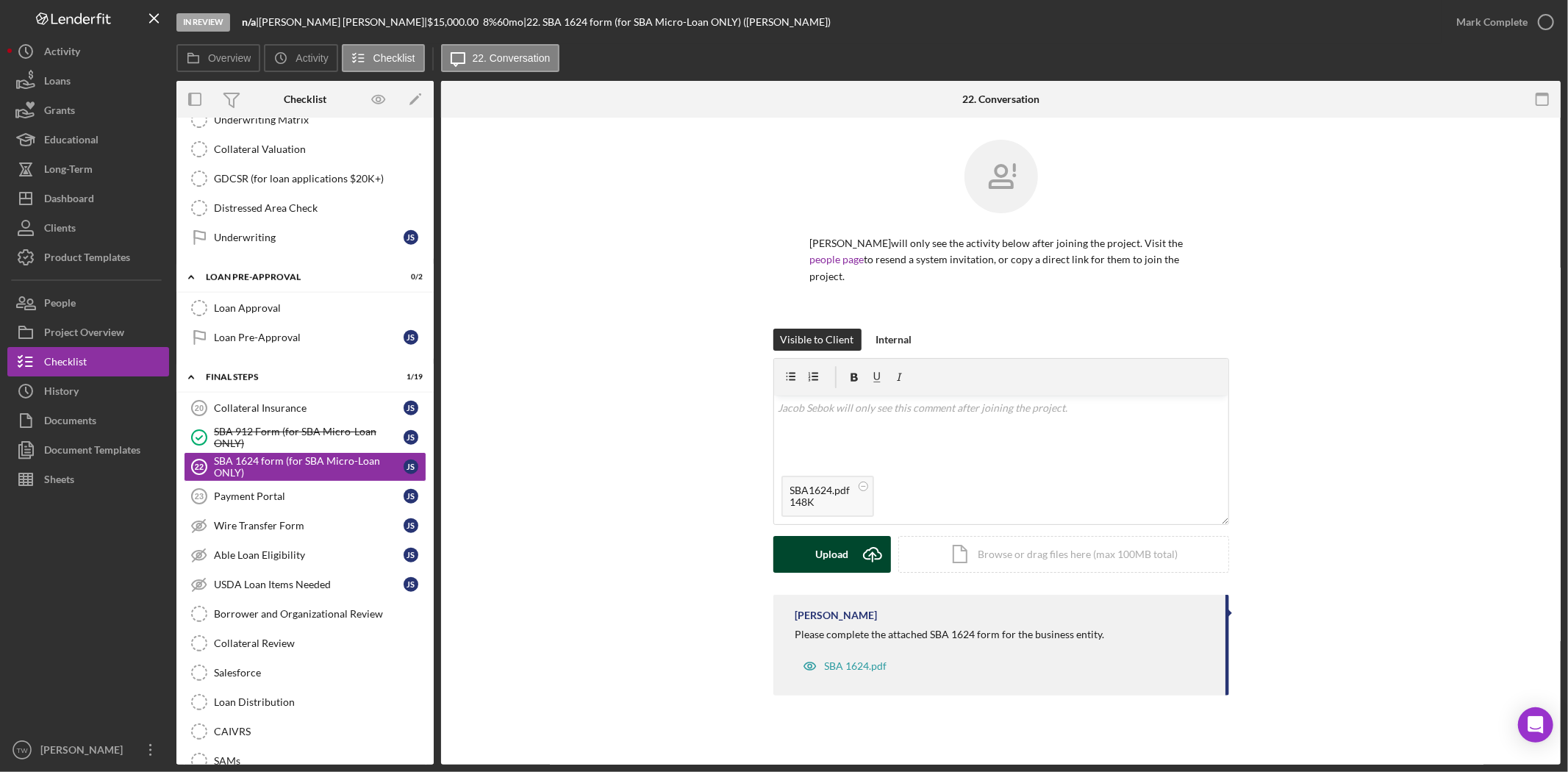
click at [828, 550] on div "Upload" at bounding box center [832, 554] width 33 height 37
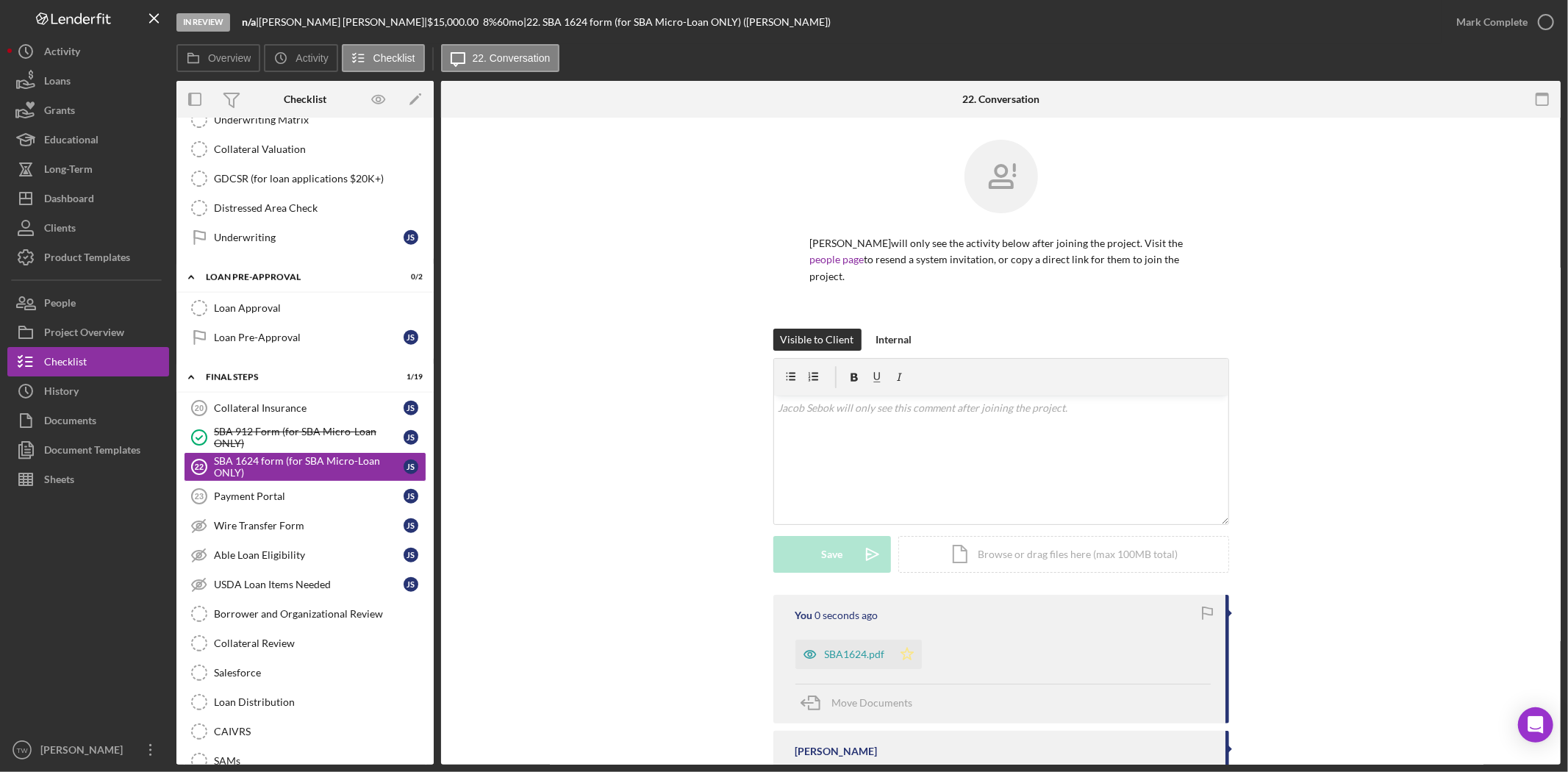
click at [910, 640] on icon "Icon/Star" at bounding box center [907, 654] width 30 height 30
click at [1515, 17] on div "Mark Complete" at bounding box center [1491, 22] width 72 height 30
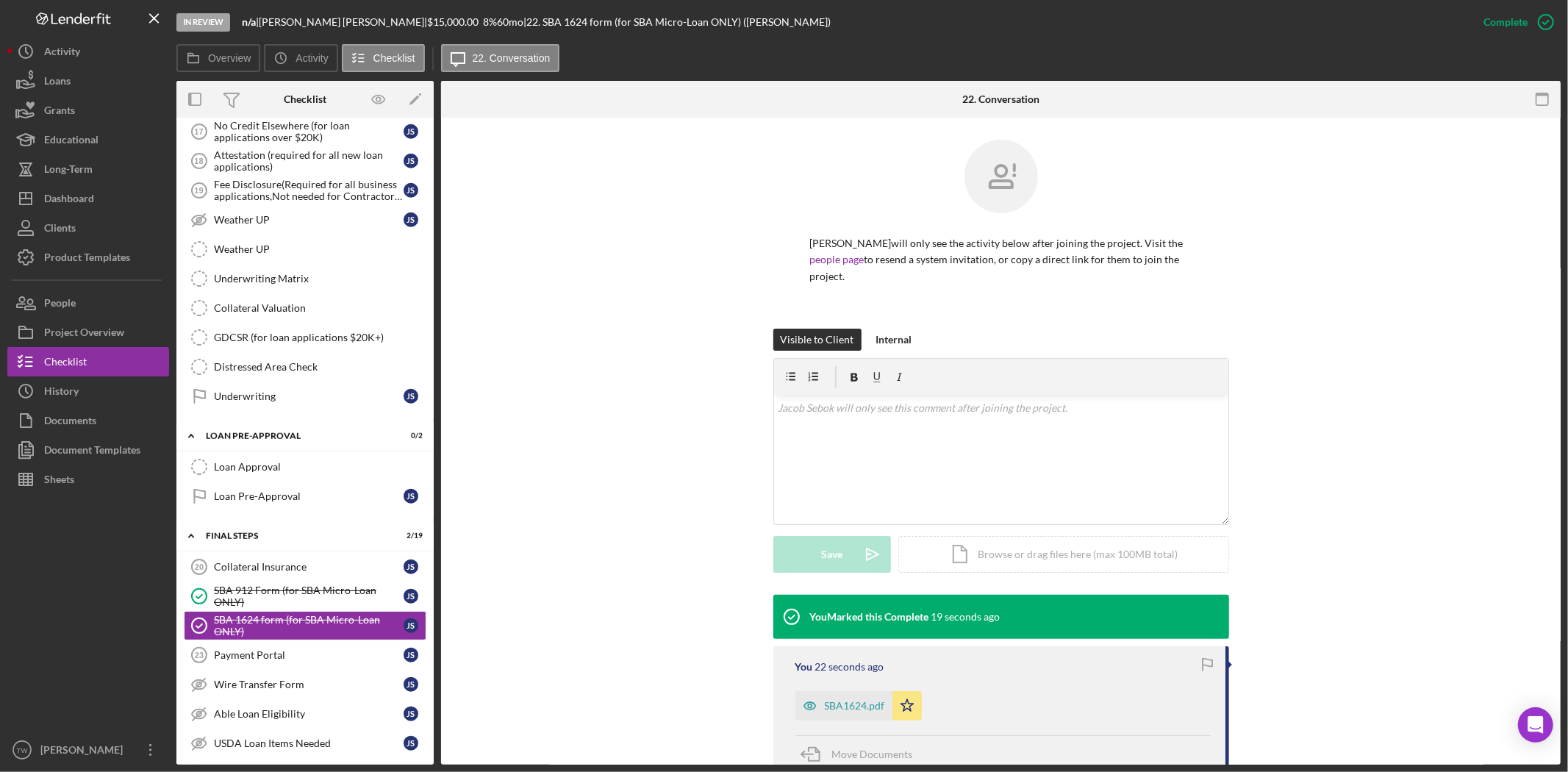
scroll to position [1466, 0]
